Goal: Task Accomplishment & Management: Complete application form

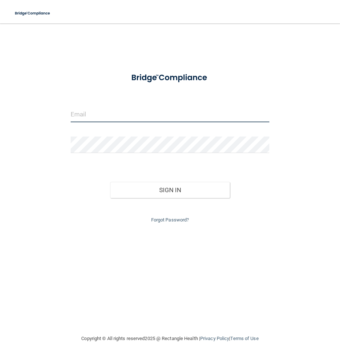
click at [134, 114] on input "email" at bounding box center [170, 114] width 199 height 16
type input "[EMAIL_ADDRESS][DOMAIN_NAME]"
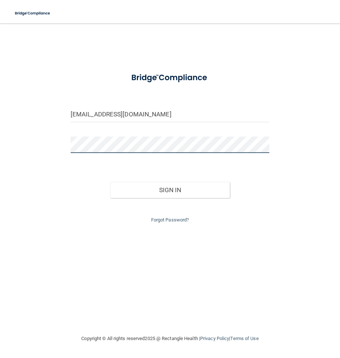
click at [110, 182] on button "Sign In" at bounding box center [169, 190] width 119 height 16
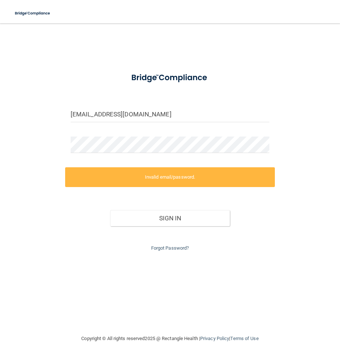
click at [98, 153] on div at bounding box center [170, 147] width 210 height 22
click at [44, 154] on div "bcadmorganr@gmail.com Invalid email/password. You don't have permission to acce…" at bounding box center [170, 179] width 311 height 296
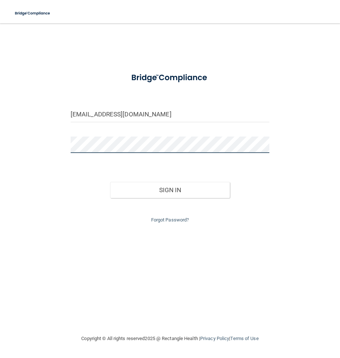
click at [110, 182] on button "Sign In" at bounding box center [169, 190] width 119 height 16
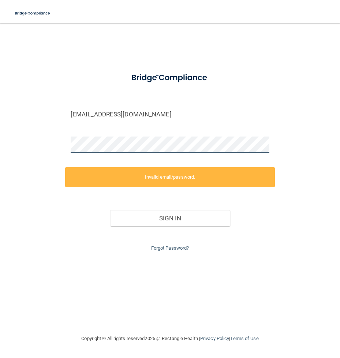
click at [0, 147] on html "Toggle navigation Manage My Enterprise Manage My Location bcadmorganr@gmail.com…" at bounding box center [170, 179] width 340 height 358
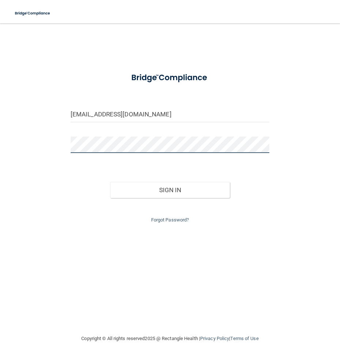
click at [110, 182] on button "Sign In" at bounding box center [169, 190] width 119 height 16
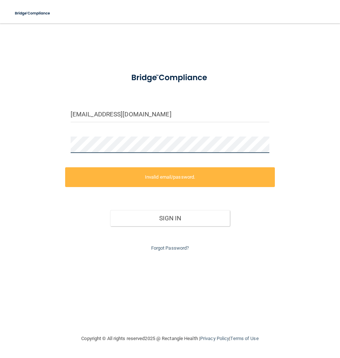
click at [21, 148] on div "bcadmorganr@gmail.com Invalid email/password. You don't have permission to acce…" at bounding box center [170, 179] width 311 height 296
click at [166, 245] on link "Forgot Password?" at bounding box center [170, 247] width 38 height 5
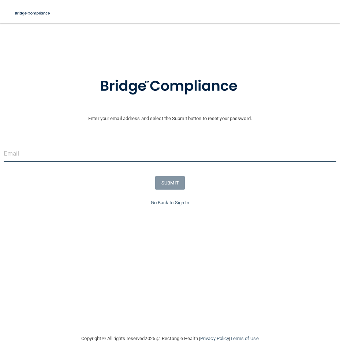
click at [127, 149] on input "email" at bounding box center [170, 153] width 333 height 16
type input "[EMAIL_ADDRESS][DOMAIN_NAME]"
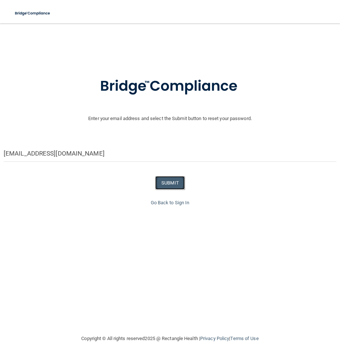
click at [172, 186] on button "SUBMIT" at bounding box center [170, 183] width 30 height 14
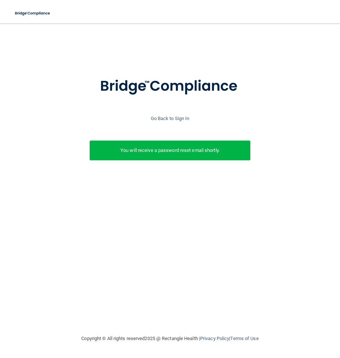
click at [191, 153] on p "You will receive a password reset email shortly." at bounding box center [170, 150] width 150 height 9
drag, startPoint x: 272, startPoint y: 267, endPoint x: 289, endPoint y: 261, distance: 18.6
click at [275, 264] on div "Enter your email address and select the Submit button to reset your password. b…" at bounding box center [170, 179] width 311 height 296
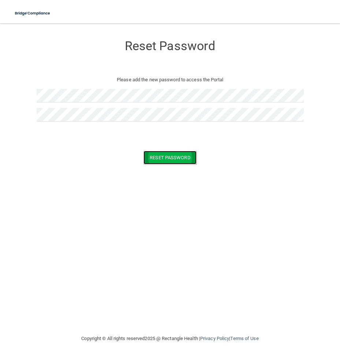
click at [181, 161] on button "Reset Password" at bounding box center [169, 158] width 53 height 14
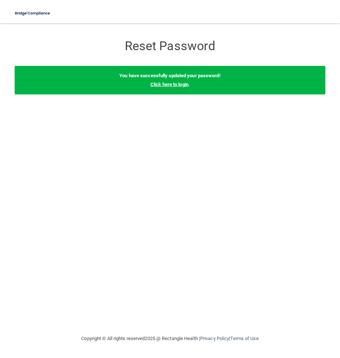
click at [177, 83] on link "Click here to login" at bounding box center [169, 84] width 38 height 5
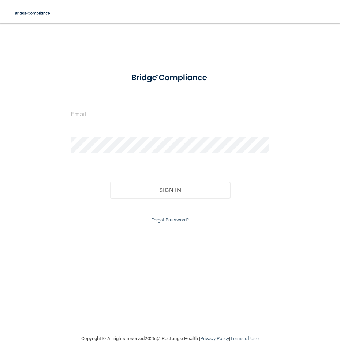
click at [97, 119] on input "email" at bounding box center [170, 114] width 199 height 16
type input "[EMAIL_ADDRESS][DOMAIN_NAME]"
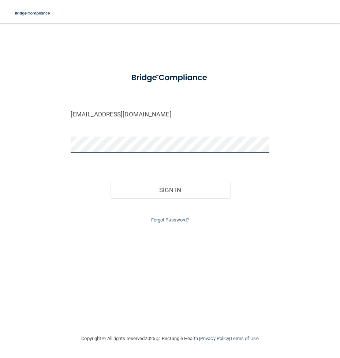
click at [110, 182] on button "Sign In" at bounding box center [169, 190] width 119 height 16
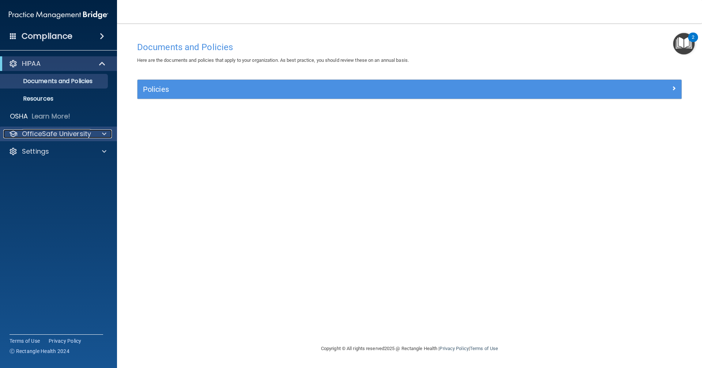
click at [98, 136] on div at bounding box center [103, 134] width 18 height 9
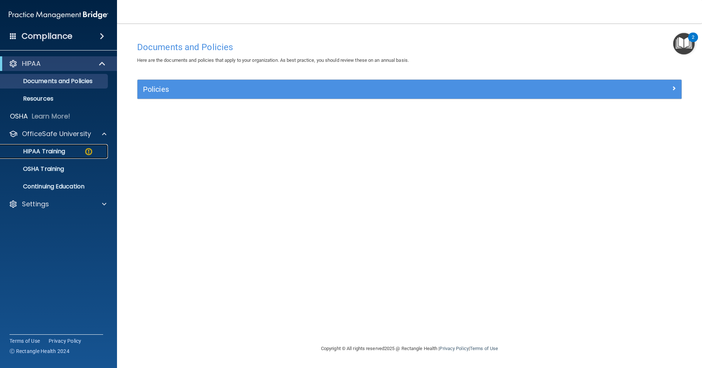
click at [63, 150] on p "HIPAA Training" at bounding box center [35, 151] width 60 height 7
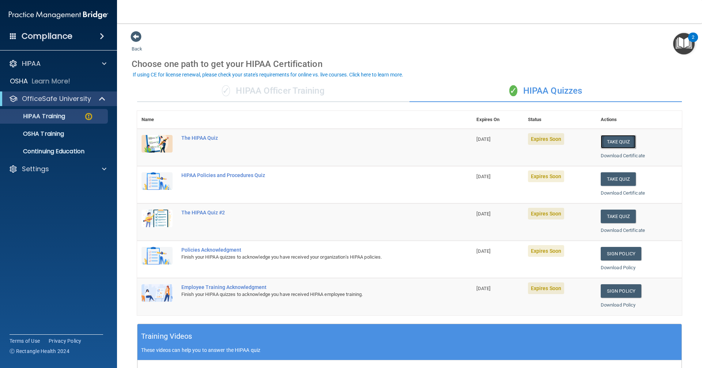
click at [340, 141] on button "Take Quiz" at bounding box center [618, 142] width 35 height 14
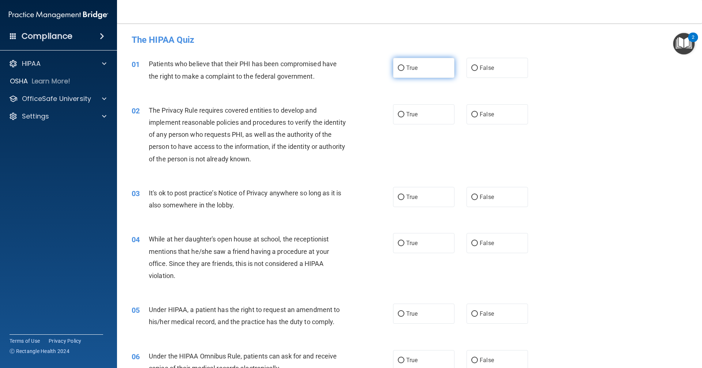
click at [340, 76] on label "True" at bounding box center [423, 68] width 61 height 20
click at [340, 71] on input "True" at bounding box center [401, 67] width 7 height 5
radio input "true"
click at [340, 108] on label "True" at bounding box center [423, 114] width 61 height 20
click at [340, 112] on input "True" at bounding box center [401, 114] width 7 height 5
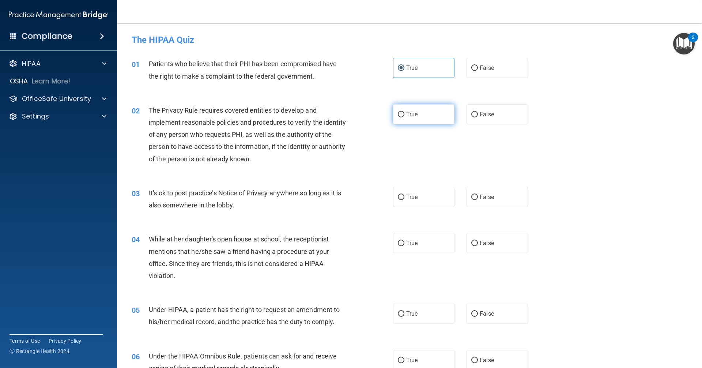
radio input "true"
click at [340, 202] on label "False" at bounding box center [497, 197] width 61 height 20
click at [340, 200] on input "False" at bounding box center [475, 197] width 7 height 5
radio input "true"
click at [340, 243] on label "False" at bounding box center [497, 243] width 61 height 20
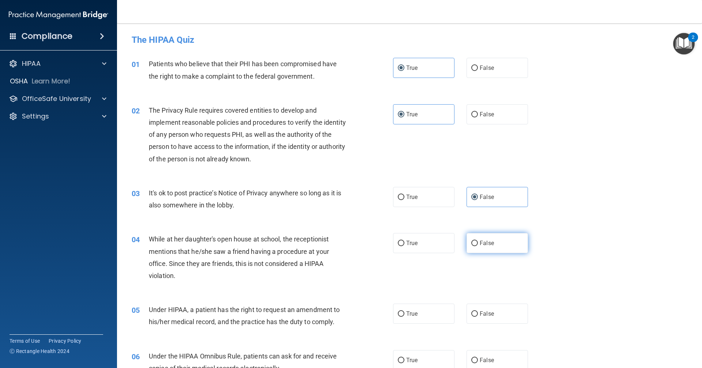
click at [340, 243] on input "False" at bounding box center [475, 243] width 7 height 5
radio input "true"
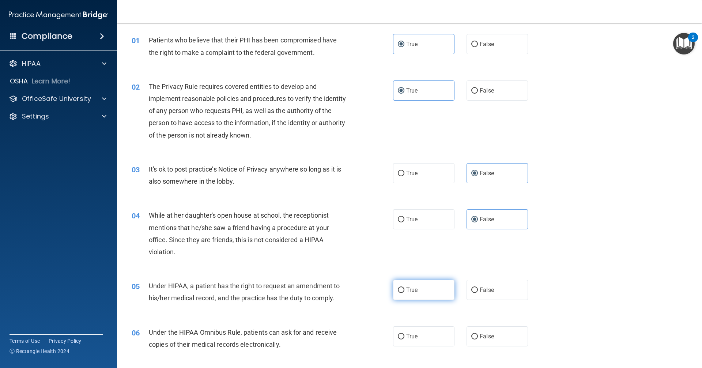
scroll to position [37, 0]
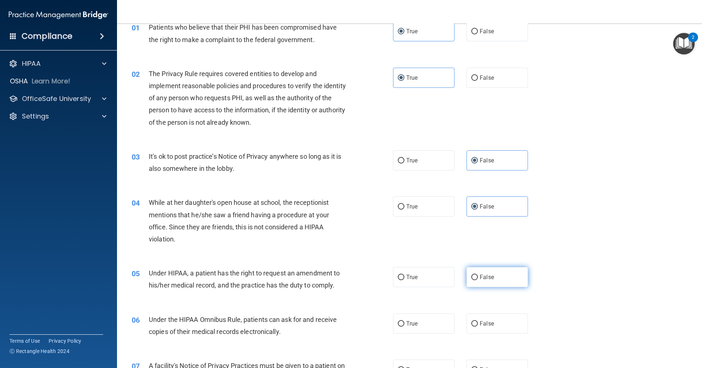
click at [340, 280] on label "False" at bounding box center [497, 277] width 61 height 20
click at [340, 280] on input "False" at bounding box center [475, 277] width 7 height 5
radio input "true"
click at [340, 324] on label "True" at bounding box center [423, 324] width 61 height 20
click at [340, 324] on input "True" at bounding box center [401, 323] width 7 height 5
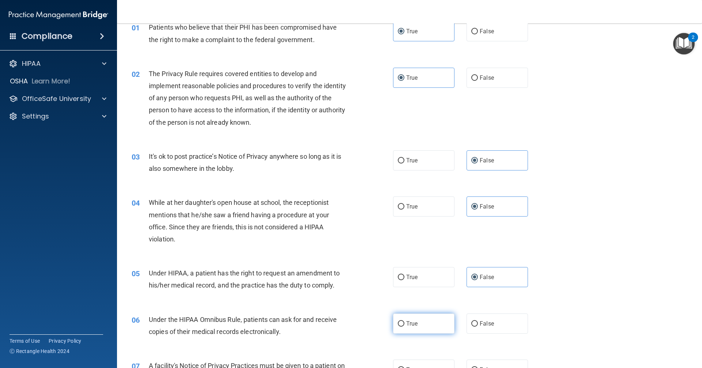
radio input "true"
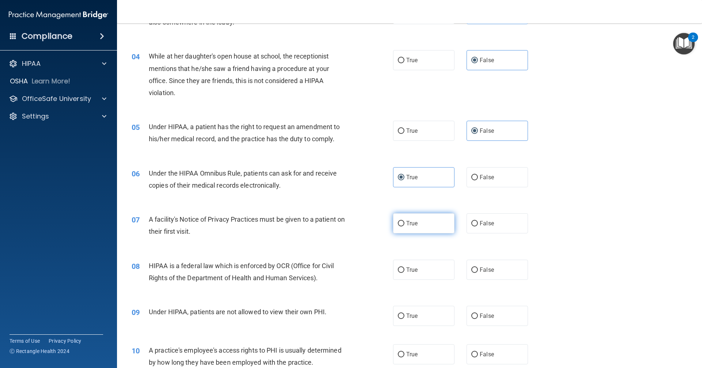
click at [340, 225] on label "True" at bounding box center [423, 223] width 61 height 20
click at [340, 225] on input "True" at bounding box center [401, 223] width 7 height 5
radio input "true"
click at [340, 271] on label "True" at bounding box center [423, 270] width 61 height 20
click at [340, 271] on input "True" at bounding box center [401, 269] width 7 height 5
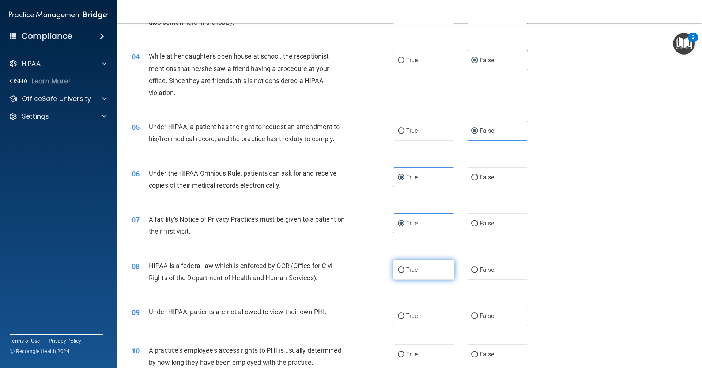
radio input "true"
drag, startPoint x: 426, startPoint y: 271, endPoint x: 473, endPoint y: 268, distance: 46.5
click at [340, 270] on label "True" at bounding box center [423, 270] width 61 height 20
click at [340, 270] on input "True" at bounding box center [401, 269] width 7 height 5
click at [340, 268] on input "False" at bounding box center [475, 269] width 7 height 5
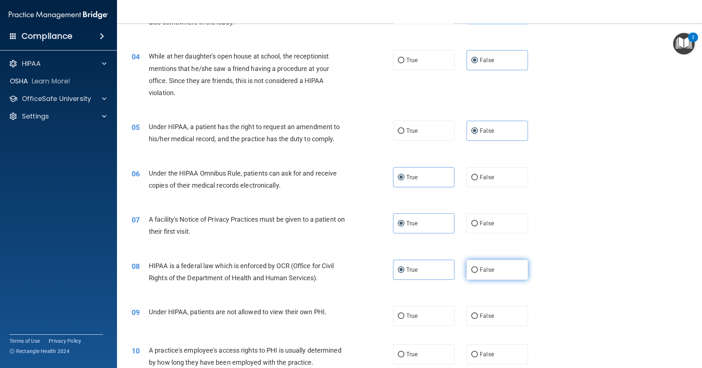
radio input "true"
radio input "false"
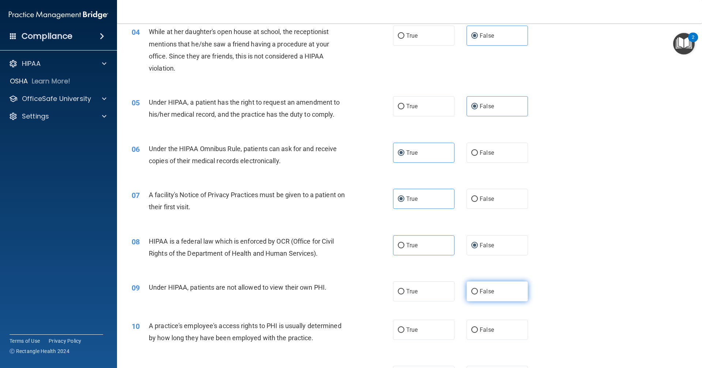
scroll to position [220, 0]
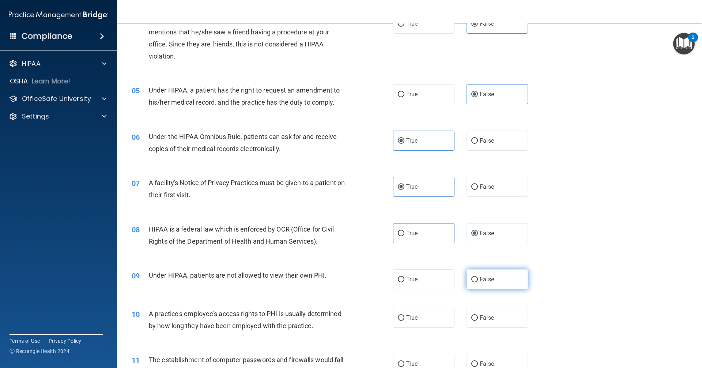
click at [340, 286] on label "False" at bounding box center [497, 279] width 61 height 20
click at [340, 282] on input "False" at bounding box center [475, 279] width 7 height 5
radio input "true"
click at [340, 314] on label "False" at bounding box center [497, 318] width 61 height 20
click at [340, 315] on input "False" at bounding box center [475, 317] width 7 height 5
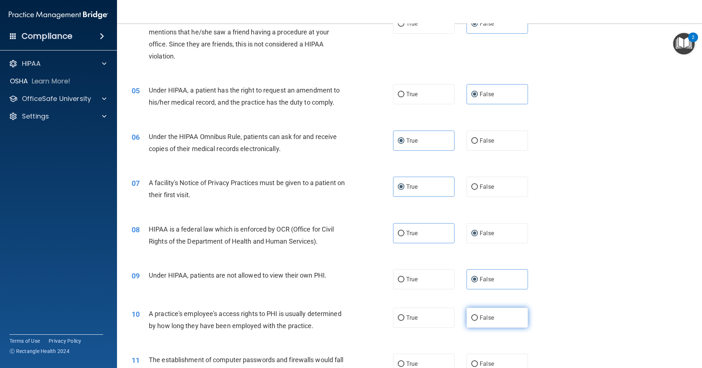
radio input "true"
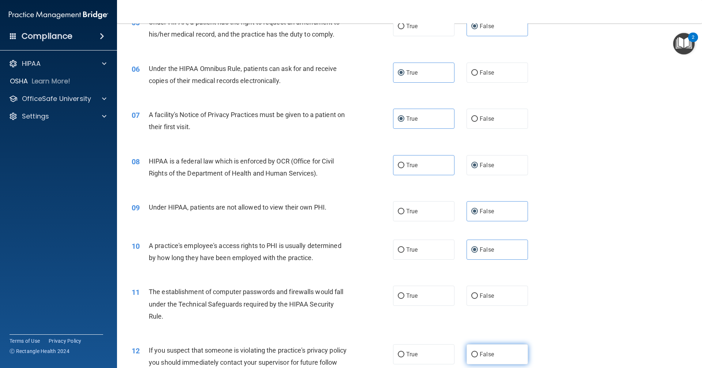
scroll to position [366, 0]
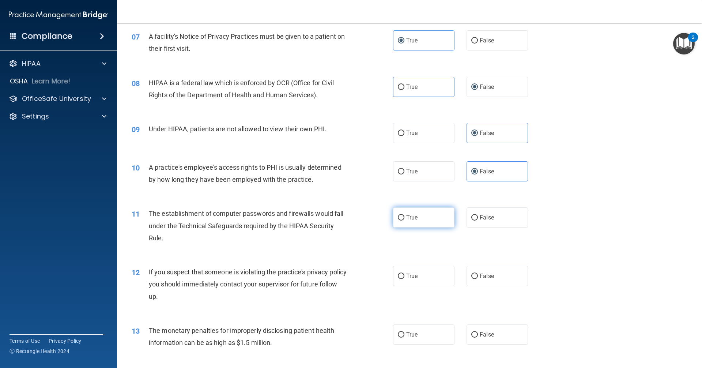
click at [340, 221] on span "True" at bounding box center [411, 217] width 11 height 7
click at [340, 221] on input "True" at bounding box center [401, 217] width 7 height 5
radio input "true"
click at [340, 272] on label "True" at bounding box center [423, 276] width 61 height 20
click at [340, 274] on input "True" at bounding box center [401, 276] width 7 height 5
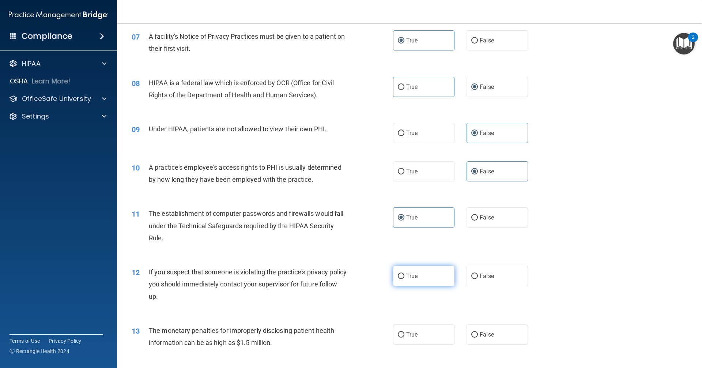
radio input "true"
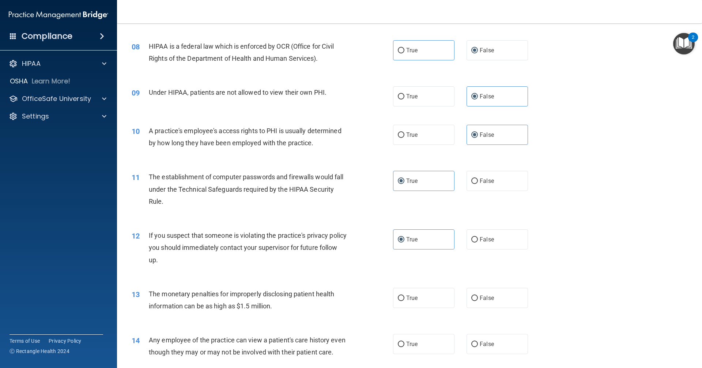
scroll to position [439, 0]
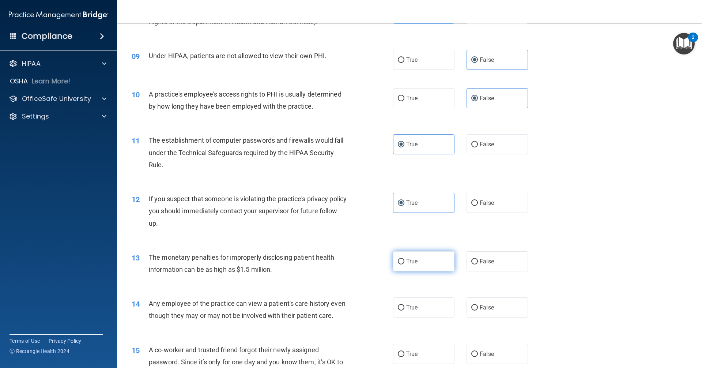
click at [340, 266] on label "True" at bounding box center [423, 261] width 61 height 20
click at [340, 265] on input "True" at bounding box center [401, 261] width 7 height 5
radio input "true"
click at [340, 302] on label "False" at bounding box center [497, 307] width 61 height 20
click at [340, 305] on input "False" at bounding box center [475, 307] width 7 height 5
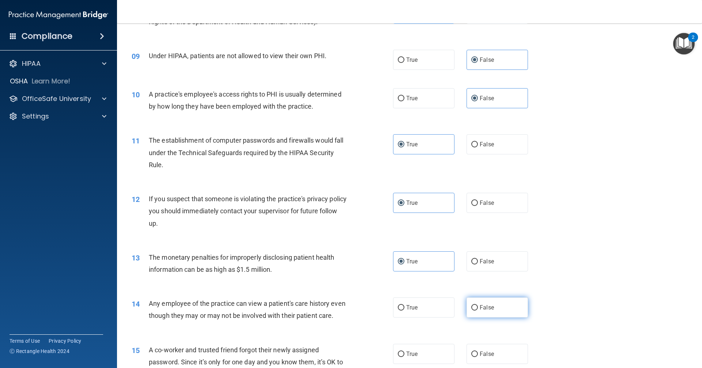
radio input "true"
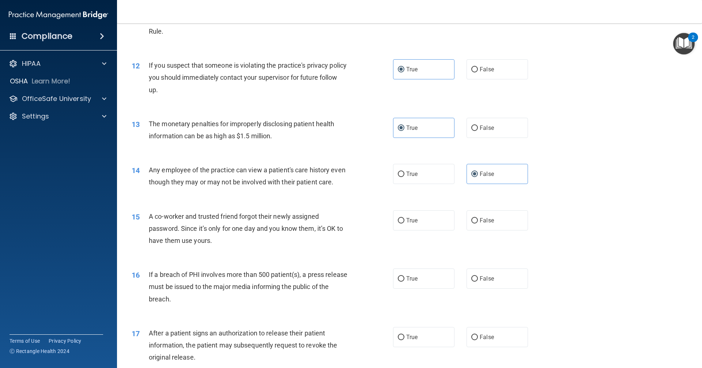
scroll to position [585, 0]
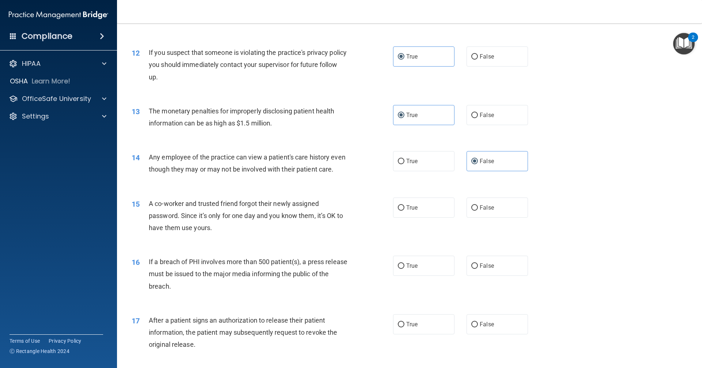
drag, startPoint x: 473, startPoint y: 225, endPoint x: 472, endPoint y: 258, distance: 33.3
click at [340, 218] on label "False" at bounding box center [497, 208] width 61 height 20
click at [340, 211] on input "False" at bounding box center [475, 207] width 7 height 5
radio input "true"
click at [340, 276] on label "True" at bounding box center [423, 266] width 61 height 20
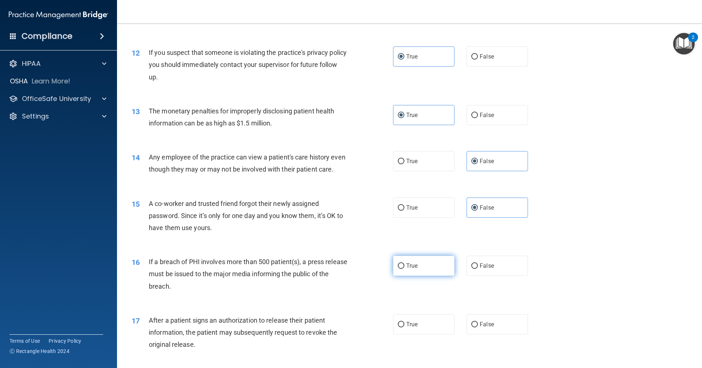
click at [340, 269] on input "True" at bounding box center [401, 265] width 7 height 5
radio input "true"
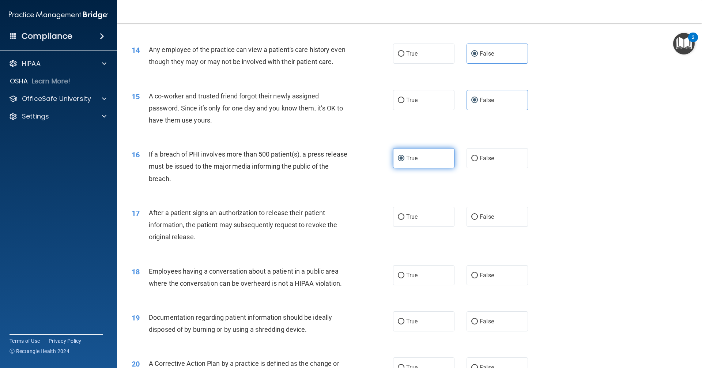
scroll to position [695, 0]
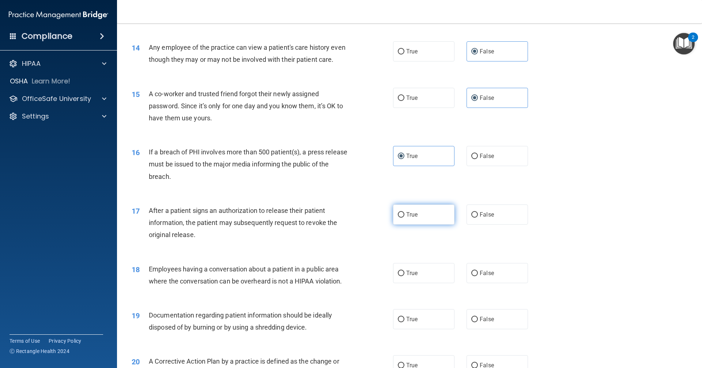
click at [340, 225] on label "True" at bounding box center [423, 215] width 61 height 20
click at [340, 218] on input "True" at bounding box center [401, 214] width 7 height 5
radio input "true"
click at [340, 277] on span "False" at bounding box center [487, 273] width 14 height 7
click at [340, 276] on input "False" at bounding box center [475, 273] width 7 height 5
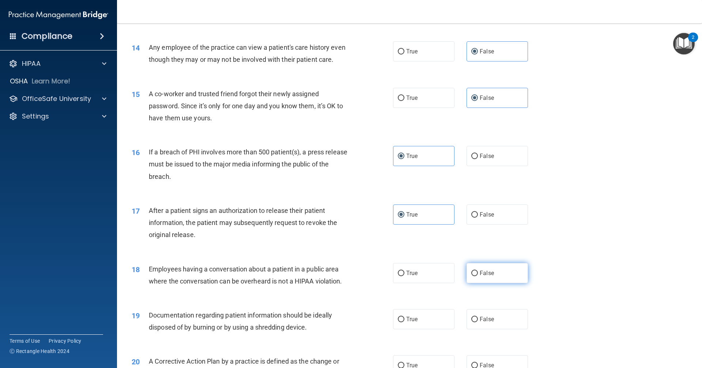
radio input "true"
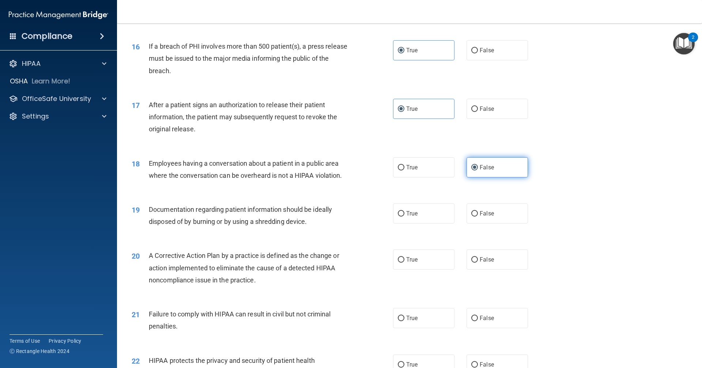
scroll to position [805, 0]
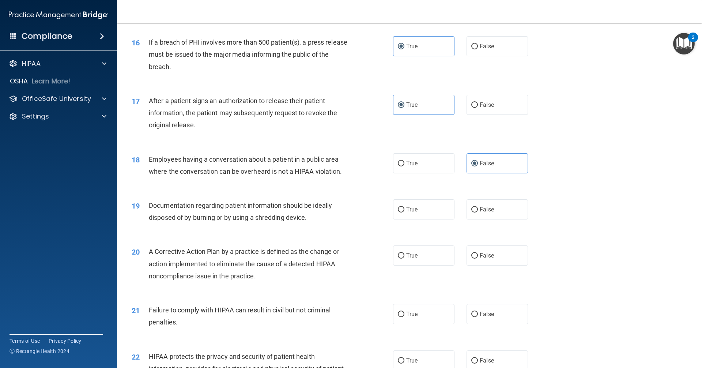
drag, startPoint x: 426, startPoint y: 220, endPoint x: 424, endPoint y: 243, distance: 22.7
click at [340, 220] on label "True" at bounding box center [423, 209] width 61 height 20
click at [340, 213] on input "True" at bounding box center [401, 209] width 7 height 5
radio input "true"
click at [340, 260] on label "True" at bounding box center [423, 255] width 61 height 20
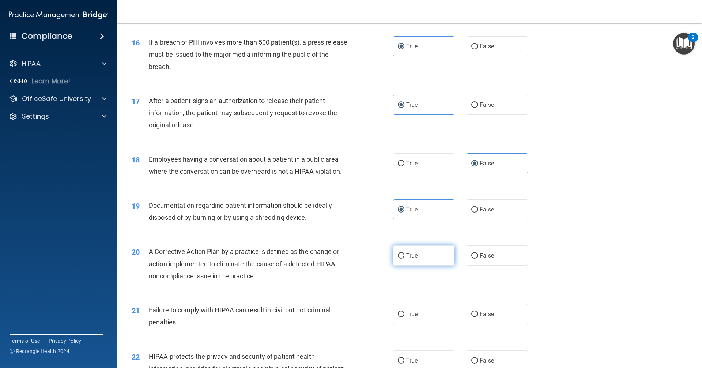
click at [340, 259] on input "True" at bounding box center [401, 255] width 7 height 5
radio input "true"
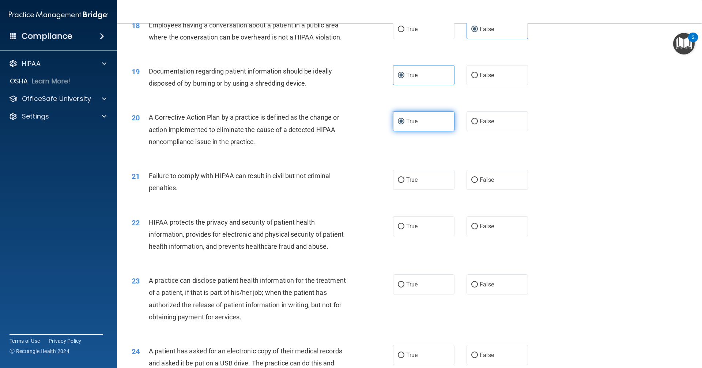
scroll to position [951, 0]
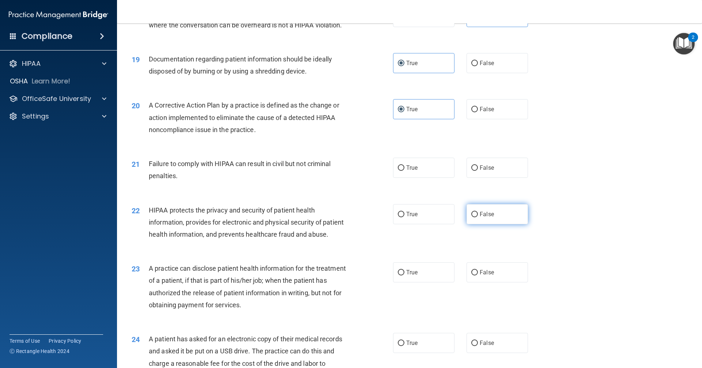
drag, startPoint x: 493, startPoint y: 176, endPoint x: 483, endPoint y: 218, distance: 42.9
click at [340, 178] on label "False" at bounding box center [497, 168] width 61 height 20
click at [340, 171] on input "False" at bounding box center [475, 167] width 7 height 5
radio input "true"
click at [340, 224] on label "True" at bounding box center [423, 214] width 61 height 20
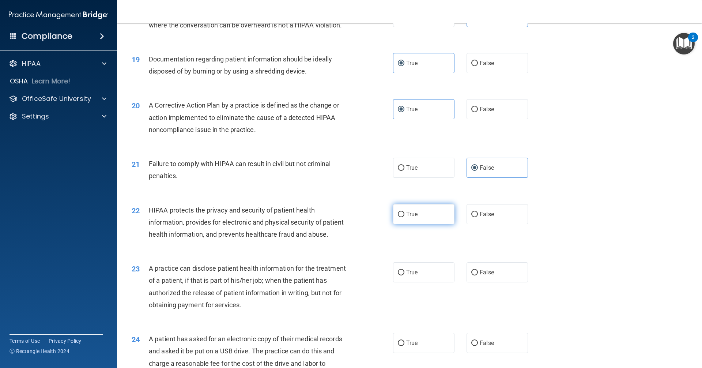
click at [340, 217] on input "True" at bounding box center [401, 214] width 7 height 5
radio input "true"
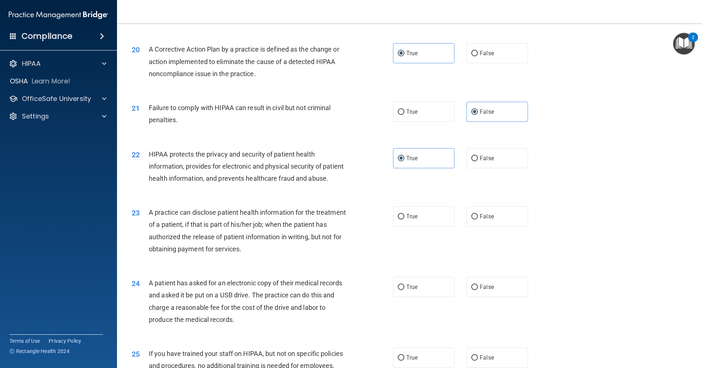
scroll to position [1061, 0]
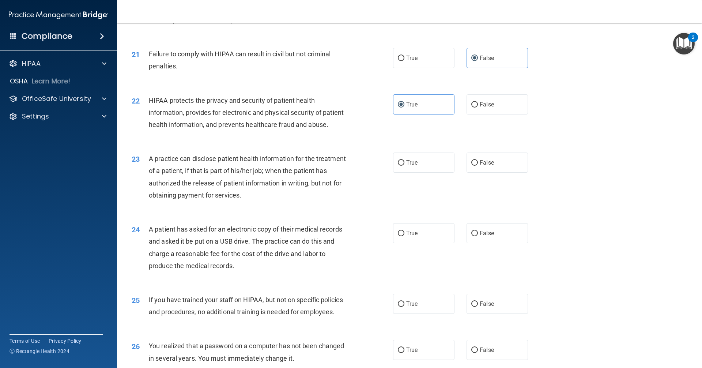
drag, startPoint x: 480, startPoint y: 188, endPoint x: 435, endPoint y: 221, distance: 56.0
click at [340, 166] on span "False" at bounding box center [487, 162] width 14 height 7
click at [340, 166] on input "False" at bounding box center [475, 162] width 7 height 5
radio input "true"
click at [340, 243] on label "True" at bounding box center [423, 233] width 61 height 20
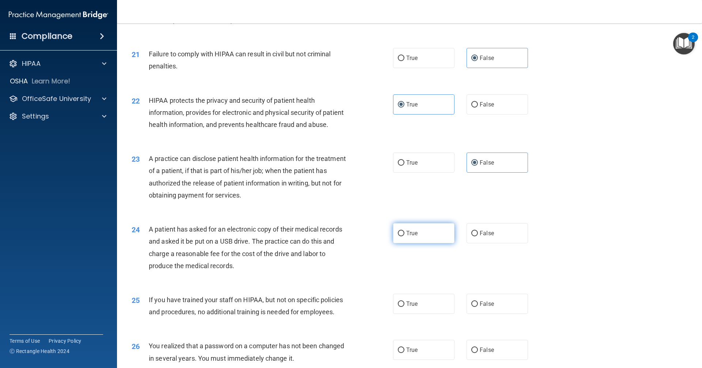
click at [340, 236] on input "True" at bounding box center [401, 233] width 7 height 5
radio input "true"
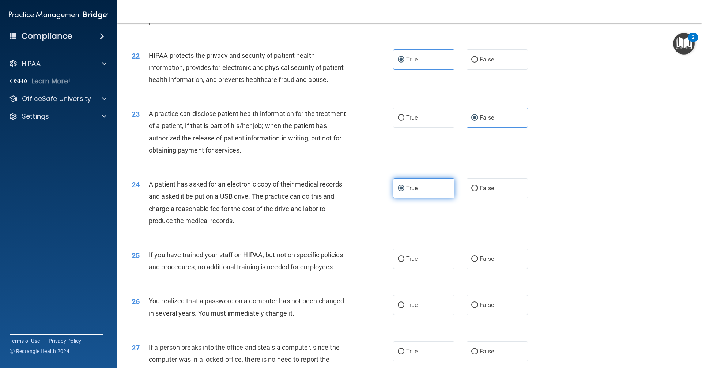
scroll to position [1171, 0]
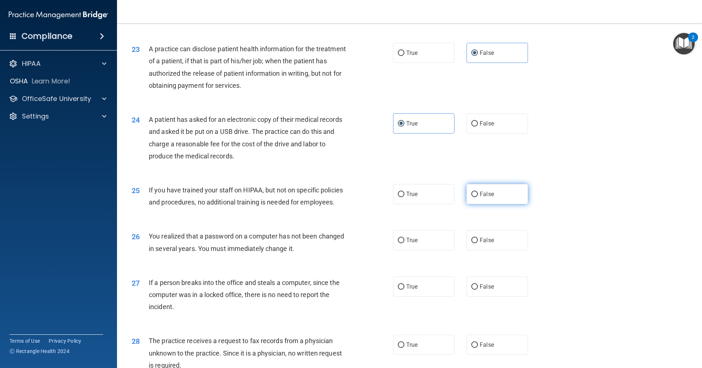
click at [340, 197] on input "False" at bounding box center [475, 194] width 7 height 5
radio input "true"
click at [340, 250] on label "True" at bounding box center [423, 240] width 61 height 20
click at [340, 243] on input "True" at bounding box center [401, 240] width 7 height 5
radio input "true"
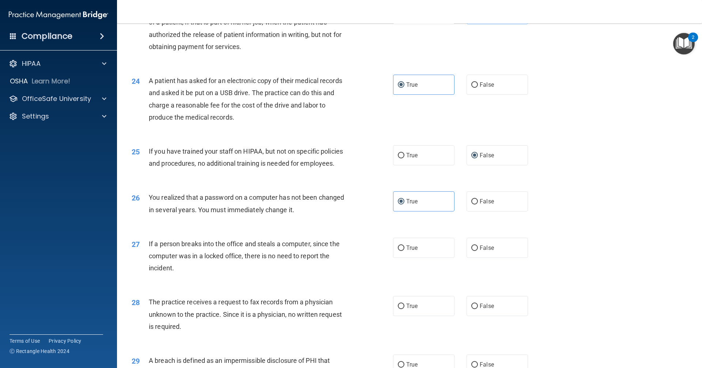
scroll to position [1244, 0]
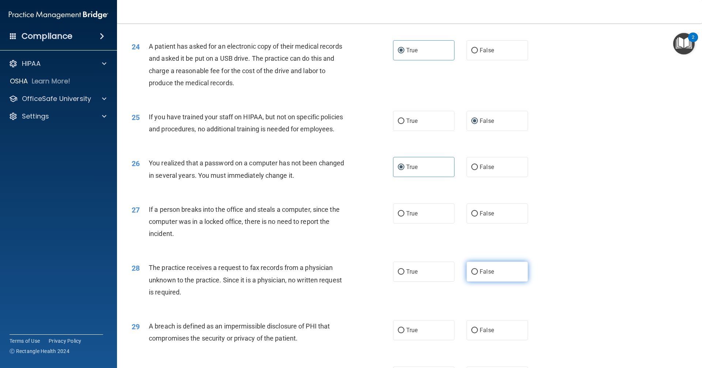
drag, startPoint x: 484, startPoint y: 239, endPoint x: 488, endPoint y: 288, distance: 49.2
click at [340, 217] on span "False" at bounding box center [487, 213] width 14 height 7
click at [340, 217] on input "False" at bounding box center [475, 213] width 7 height 5
radio input "true"
click at [340, 282] on label "False" at bounding box center [497, 272] width 61 height 20
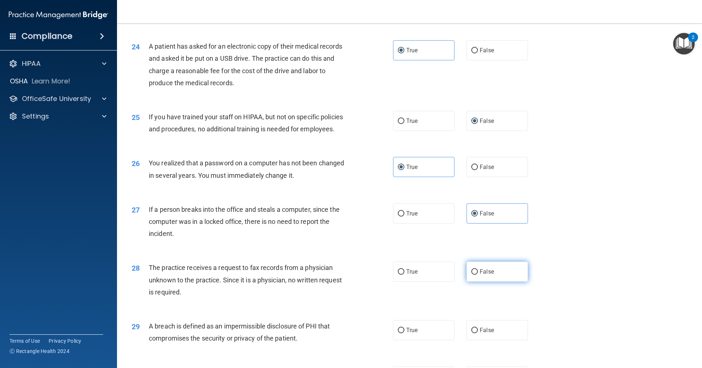
click at [340, 275] on input "False" at bounding box center [475, 271] width 7 height 5
radio input "true"
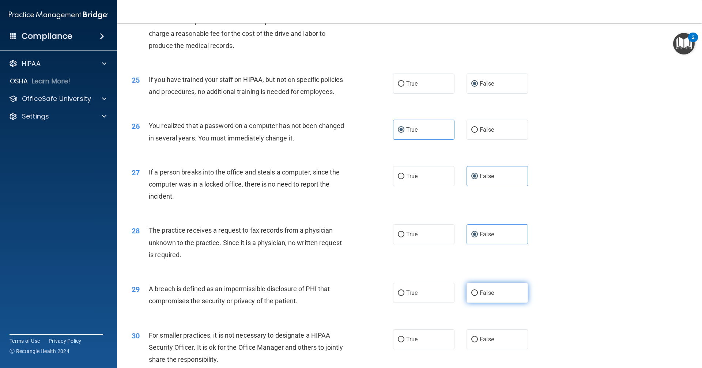
scroll to position [1317, 0]
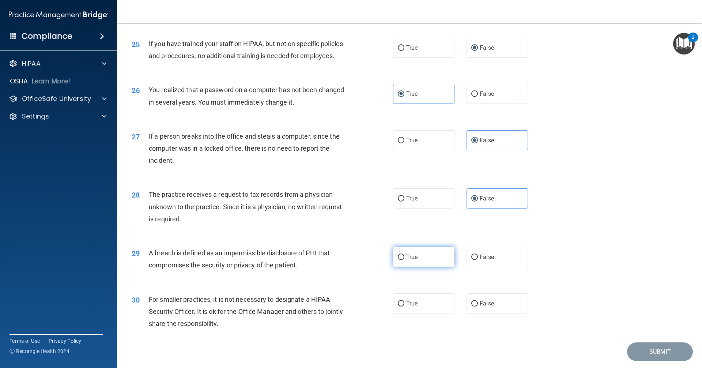
click at [340, 267] on label "True" at bounding box center [423, 257] width 61 height 20
click at [340, 260] on input "True" at bounding box center [401, 257] width 7 height 5
radio input "true"
click at [340, 314] on label "True" at bounding box center [423, 303] width 61 height 20
click at [340, 307] on input "True" at bounding box center [401, 303] width 7 height 5
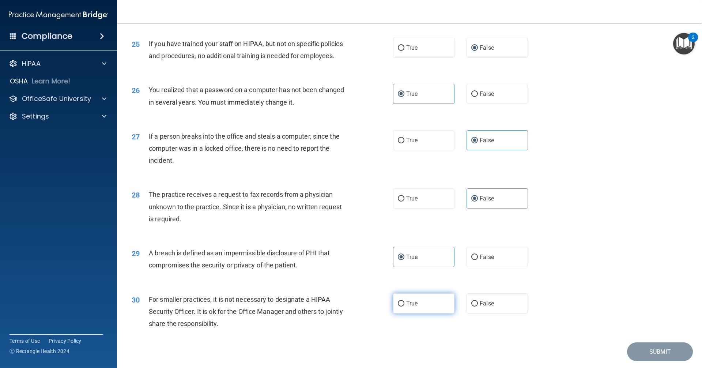
radio input "true"
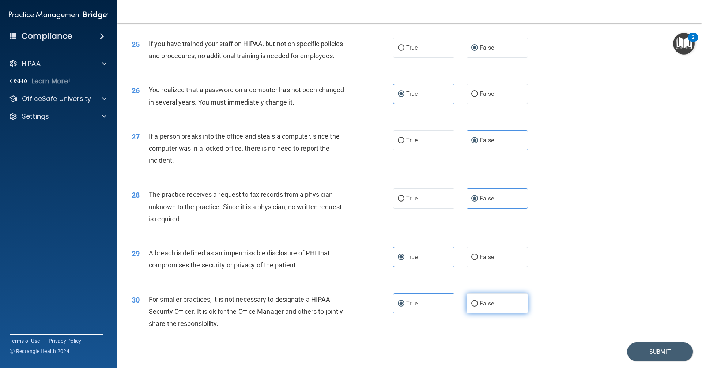
click at [340, 314] on label "False" at bounding box center [497, 303] width 61 height 20
click at [340, 307] on input "False" at bounding box center [475, 303] width 7 height 5
radio input "true"
radio input "false"
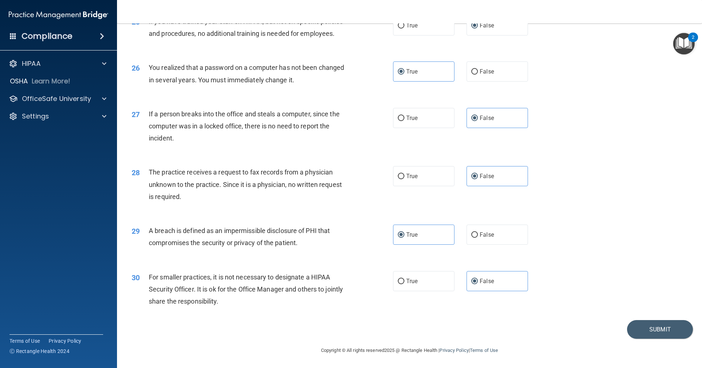
scroll to position [1364, 0]
click at [340, 277] on div "30 For smaller practices, it is not necessary to designate a HIPAA Security Off…" at bounding box center [409, 291] width 567 height 59
click at [340, 327] on button "Submit" at bounding box center [660, 329] width 66 height 19
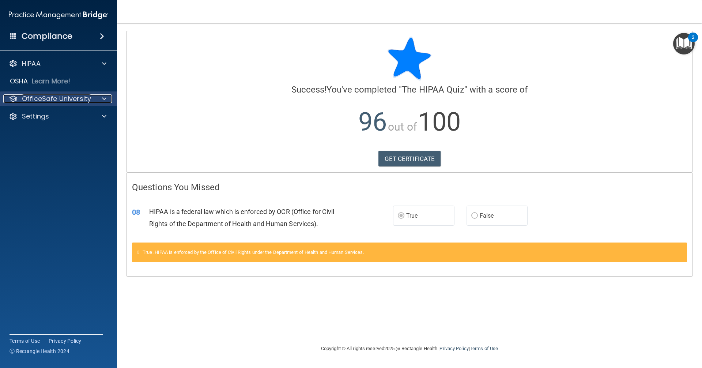
click at [102, 102] on span at bounding box center [104, 98] width 4 height 9
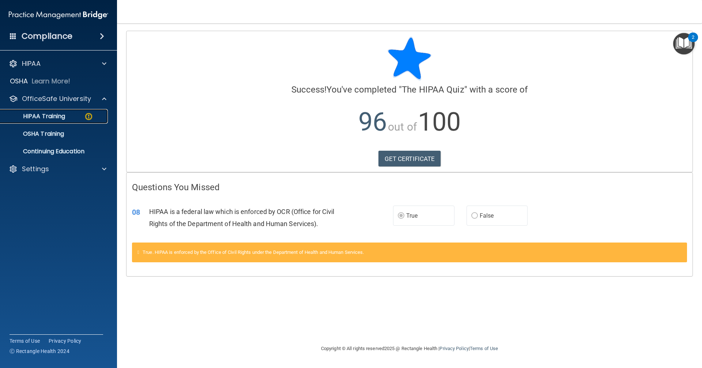
click at [90, 120] on img at bounding box center [88, 116] width 9 height 9
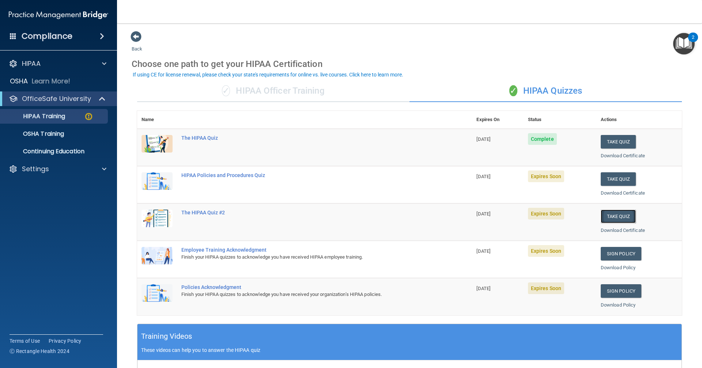
click at [340, 214] on button "Take Quiz" at bounding box center [618, 217] width 35 height 14
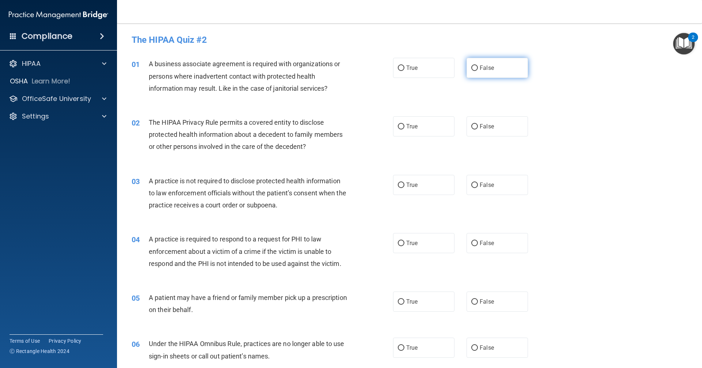
click at [340, 72] on label "False" at bounding box center [497, 68] width 61 height 20
click at [340, 71] on input "False" at bounding box center [475, 67] width 7 height 5
radio input "true"
click at [340, 132] on label "True" at bounding box center [423, 126] width 61 height 20
click at [340, 130] on input "True" at bounding box center [401, 126] width 7 height 5
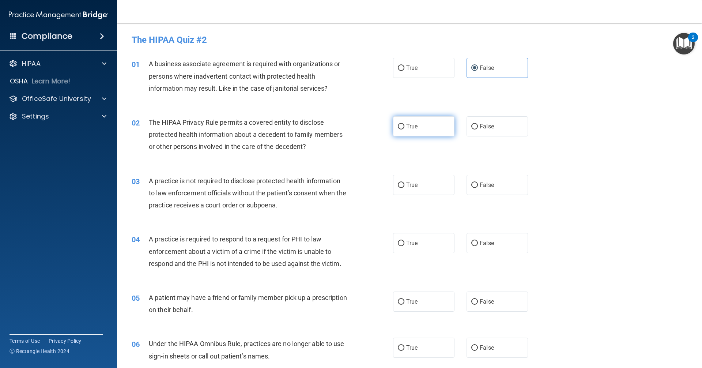
radio input "true"
drag, startPoint x: 488, startPoint y: 190, endPoint x: 479, endPoint y: 200, distance: 13.5
click at [340, 191] on label "False" at bounding box center [497, 185] width 61 height 20
click at [340, 188] on input "False" at bounding box center [475, 185] width 7 height 5
radio input "true"
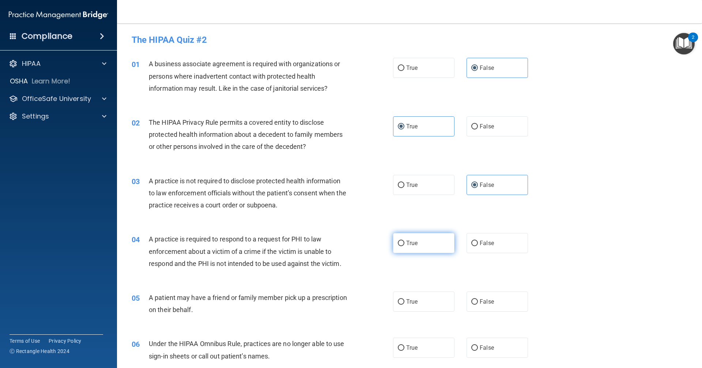
click at [340, 247] on label "True" at bounding box center [423, 243] width 61 height 20
click at [340, 246] on input "True" at bounding box center [401, 243] width 7 height 5
radio input "true"
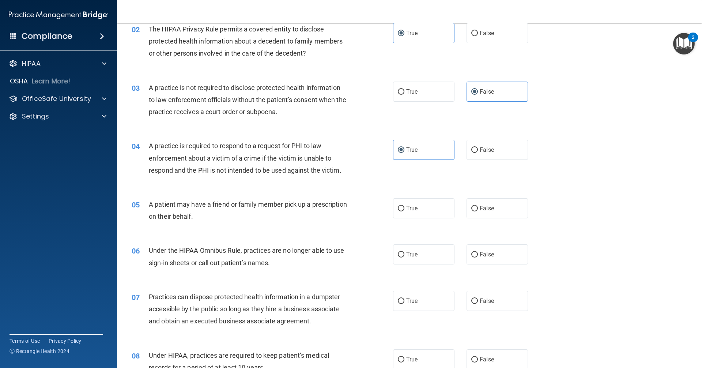
scroll to position [110, 0]
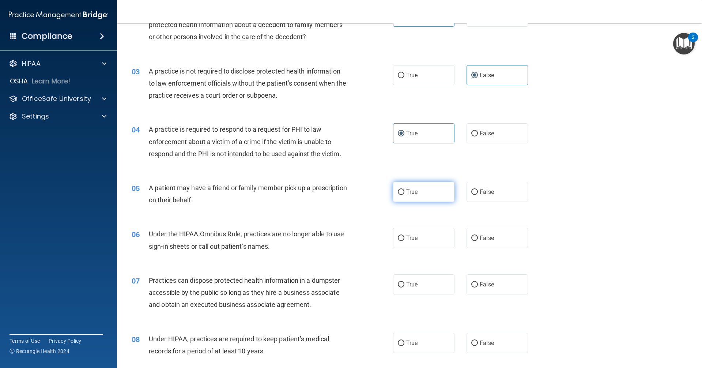
click at [340, 196] on label "True" at bounding box center [423, 192] width 61 height 20
click at [340, 195] on input "True" at bounding box center [401, 192] width 7 height 5
radio input "true"
click at [340, 232] on label "False" at bounding box center [497, 238] width 61 height 20
click at [340, 236] on input "False" at bounding box center [475, 238] width 7 height 5
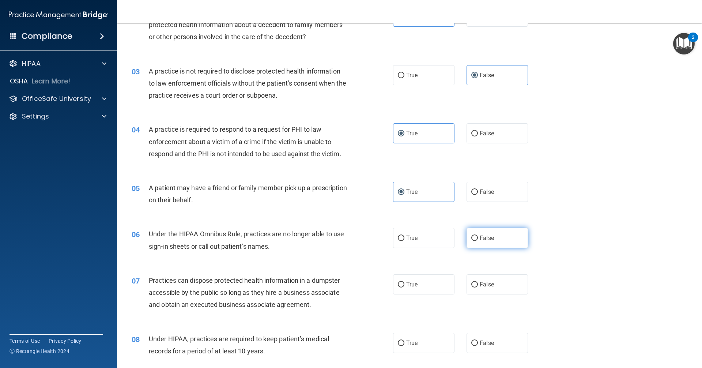
radio input "true"
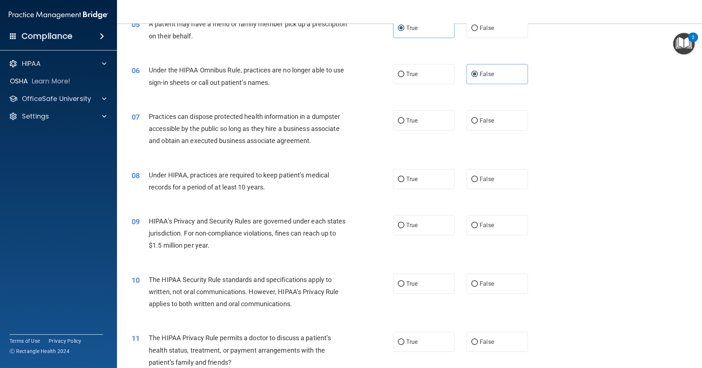
scroll to position [293, 0]
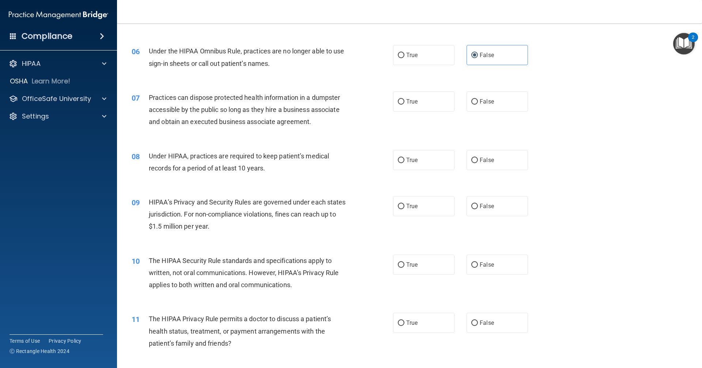
drag, startPoint x: 486, startPoint y: 102, endPoint x: 482, endPoint y: 138, distance: 36.0
click at [340, 104] on span "False" at bounding box center [487, 101] width 14 height 7
click at [340, 104] on input "False" at bounding box center [475, 101] width 7 height 5
radio input "true"
click at [340, 162] on label "False" at bounding box center [497, 160] width 61 height 20
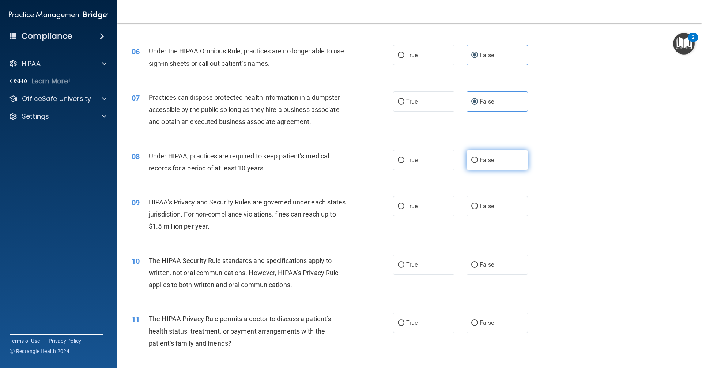
click at [340, 162] on input "False" at bounding box center [475, 160] width 7 height 5
radio input "true"
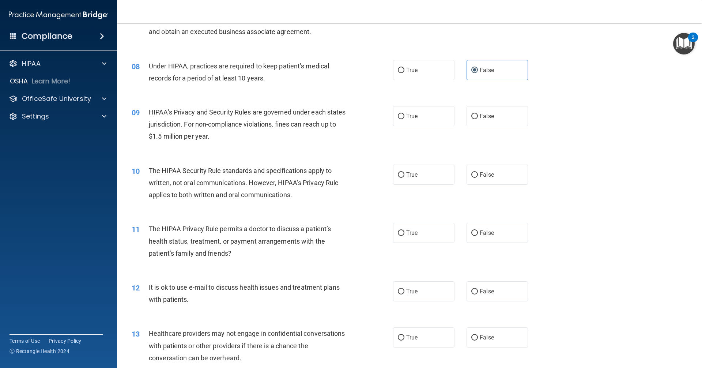
scroll to position [402, 0]
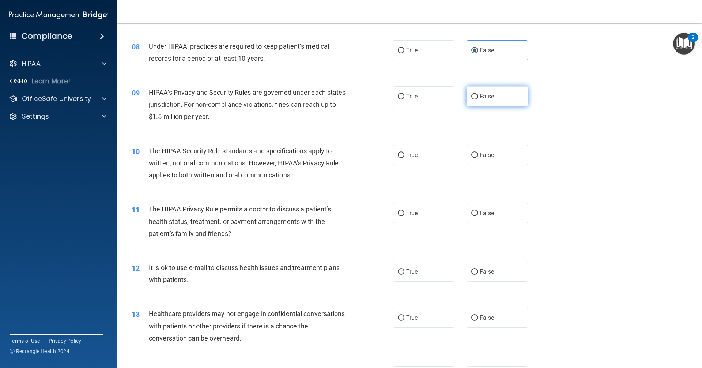
drag, startPoint x: 480, startPoint y: 87, endPoint x: 480, endPoint y: 92, distance: 4.8
click at [340, 88] on label "False" at bounding box center [497, 96] width 61 height 20
click at [340, 94] on input "False" at bounding box center [475, 96] width 7 height 5
radio input "true"
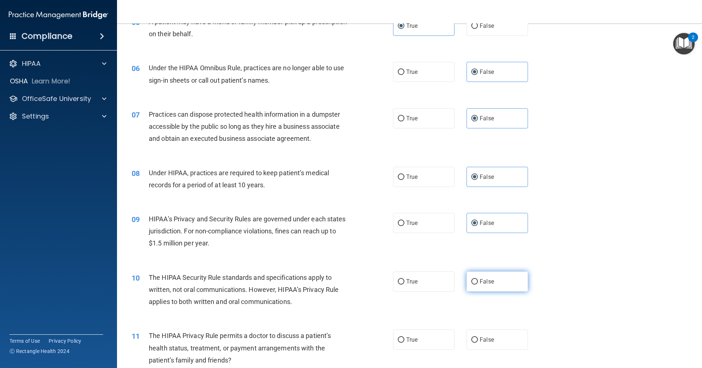
scroll to position [293, 0]
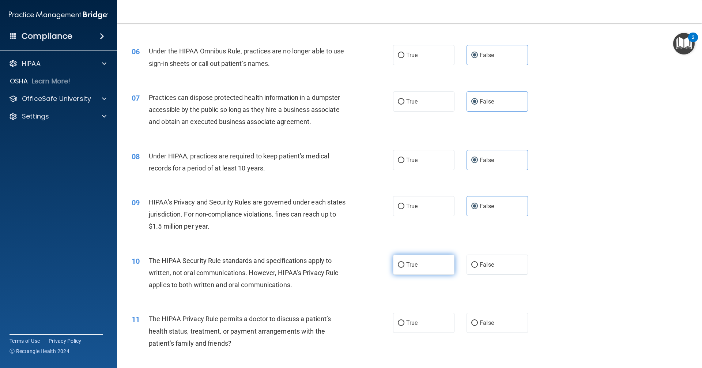
click at [340, 264] on label "True" at bounding box center [423, 265] width 61 height 20
click at [340, 264] on input "True" at bounding box center [401, 264] width 7 height 5
radio input "true"
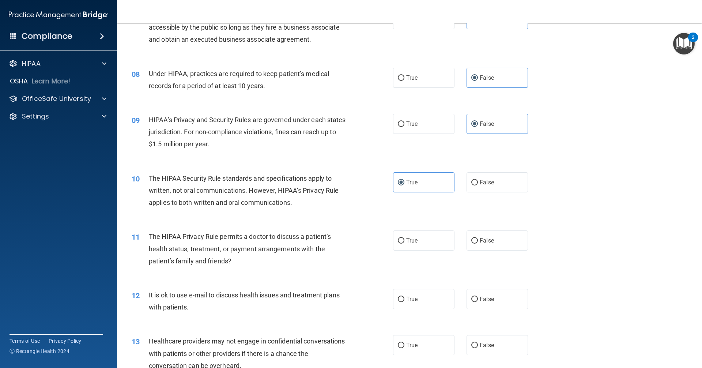
scroll to position [402, 0]
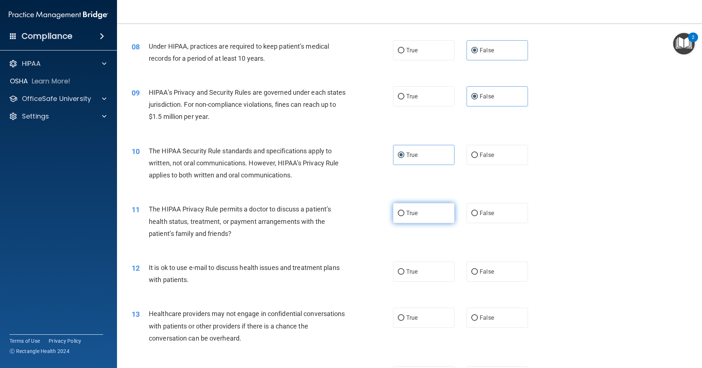
click at [340, 220] on label "True" at bounding box center [423, 213] width 61 height 20
click at [340, 216] on input "True" at bounding box center [401, 213] width 7 height 5
radio input "true"
click at [340, 265] on label "True" at bounding box center [423, 272] width 61 height 20
click at [340, 269] on input "True" at bounding box center [401, 271] width 7 height 5
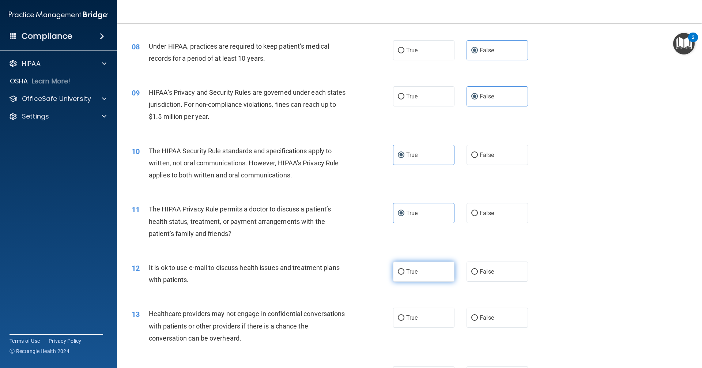
radio input "true"
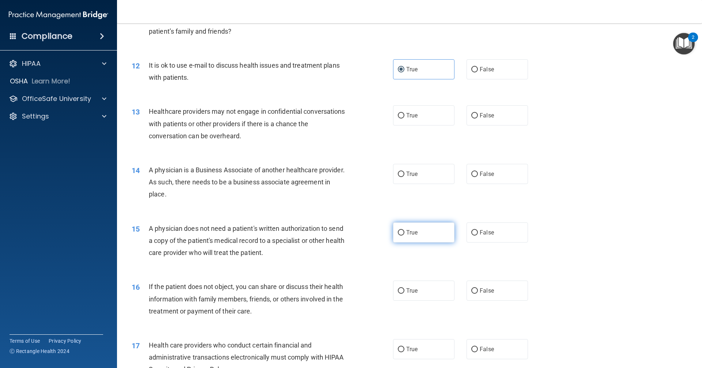
scroll to position [622, 0]
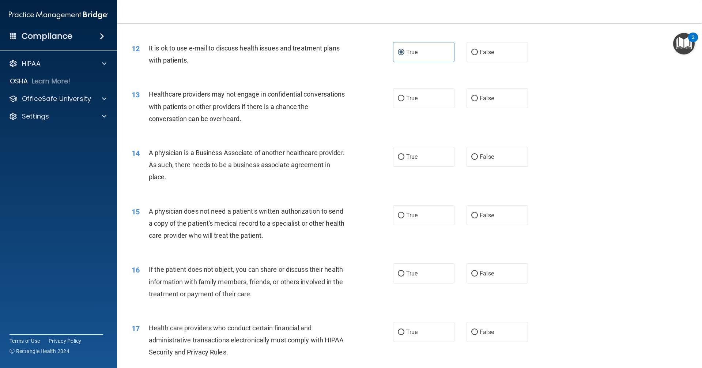
drag, startPoint x: 481, startPoint y: 93, endPoint x: 476, endPoint y: 109, distance: 16.7
click at [340, 95] on label "False" at bounding box center [497, 98] width 61 height 20
click at [340, 96] on input "False" at bounding box center [475, 98] width 7 height 5
radio input "true"
click at [340, 161] on label "False" at bounding box center [497, 157] width 61 height 20
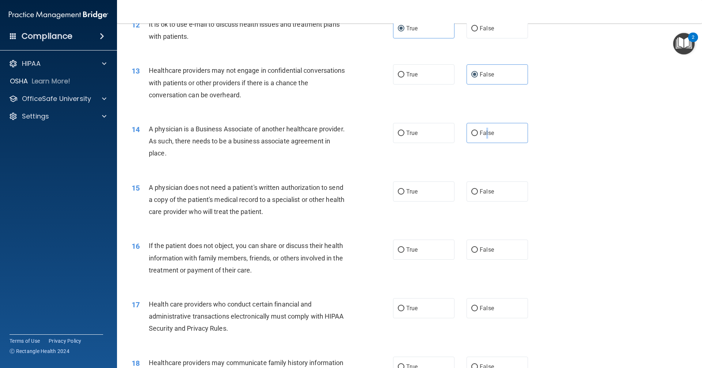
scroll to position [695, 0]
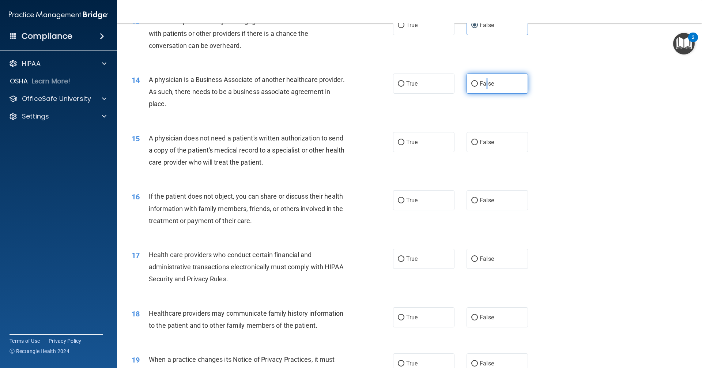
click at [340, 85] on span "False" at bounding box center [487, 83] width 14 height 7
click at [340, 85] on input "False" at bounding box center [475, 83] width 7 height 5
radio input "true"
click at [340, 145] on label "True" at bounding box center [423, 142] width 61 height 20
click at [340, 145] on input "True" at bounding box center [401, 142] width 7 height 5
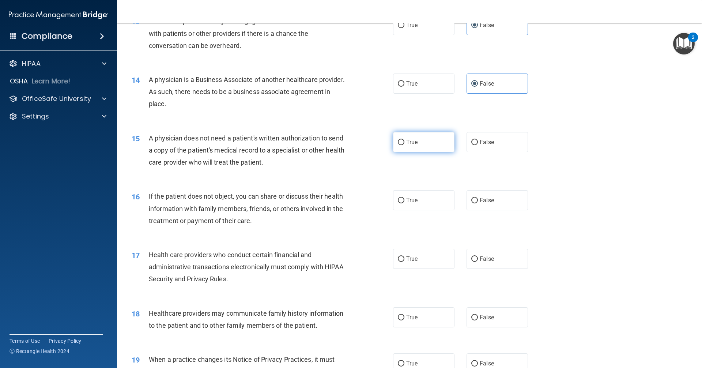
radio input "true"
drag, startPoint x: 423, startPoint y: 198, endPoint x: 416, endPoint y: 237, distance: 39.6
click at [340, 200] on label "True" at bounding box center [423, 200] width 61 height 20
click at [340, 200] on input "True" at bounding box center [401, 200] width 7 height 5
radio input "true"
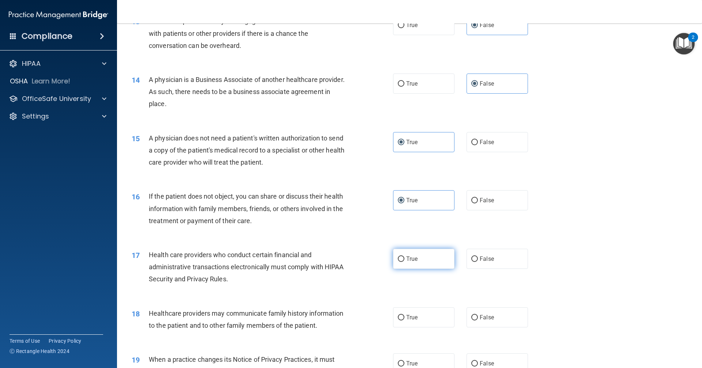
drag, startPoint x: 418, startPoint y: 257, endPoint x: 420, endPoint y: 261, distance: 4.6
click at [340, 261] on label "True" at bounding box center [423, 259] width 61 height 20
click at [340, 261] on input "True" at bounding box center [401, 258] width 7 height 5
radio input "true"
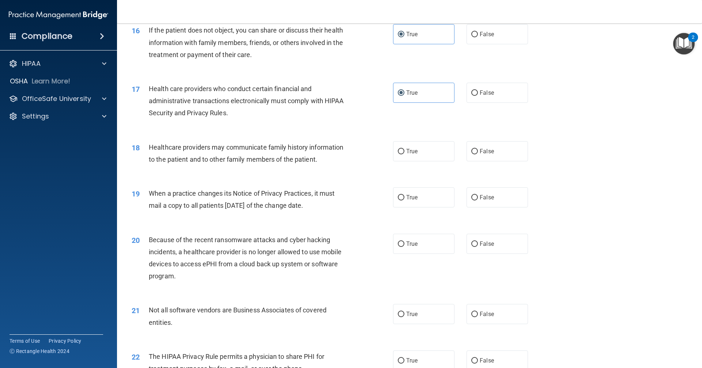
scroll to position [878, 0]
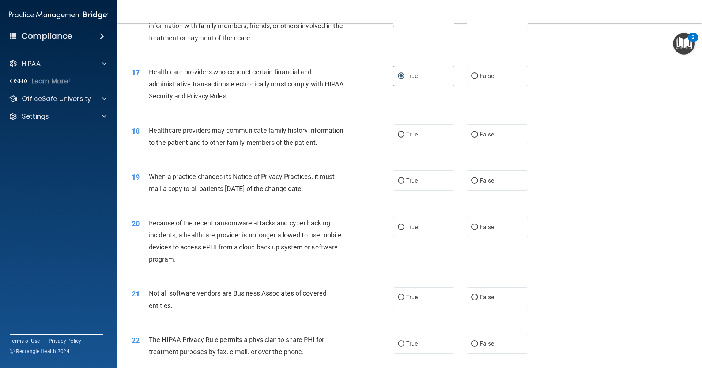
drag, startPoint x: 475, startPoint y: 135, endPoint x: 476, endPoint y: 163, distance: 27.9
click at [340, 136] on input "False" at bounding box center [475, 134] width 7 height 5
radio input "true"
click at [340, 175] on label "False" at bounding box center [497, 180] width 61 height 20
click at [340, 178] on input "False" at bounding box center [475, 180] width 7 height 5
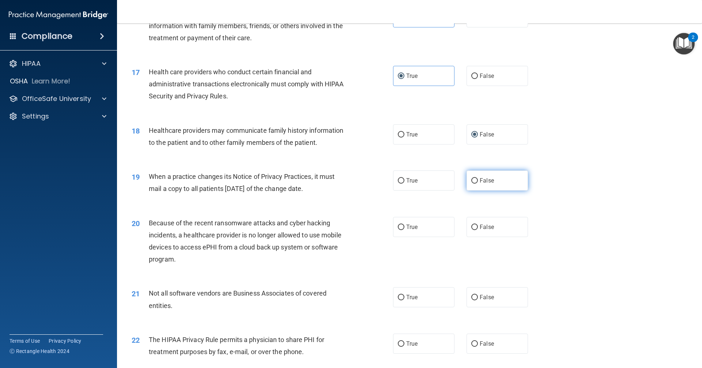
radio input "true"
click at [340, 224] on span "False" at bounding box center [487, 227] width 14 height 7
click at [340, 225] on input "False" at bounding box center [475, 227] width 7 height 5
radio input "true"
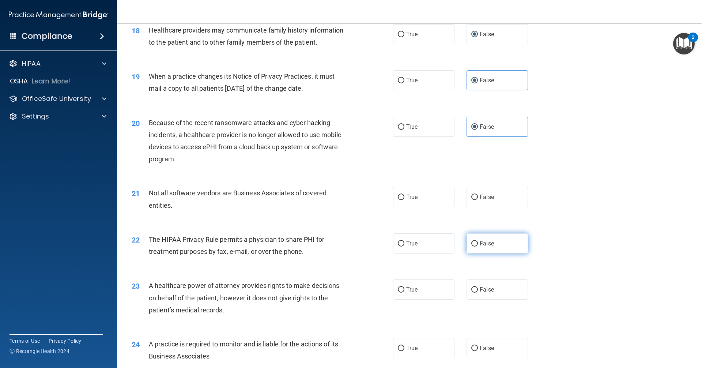
scroll to position [988, 0]
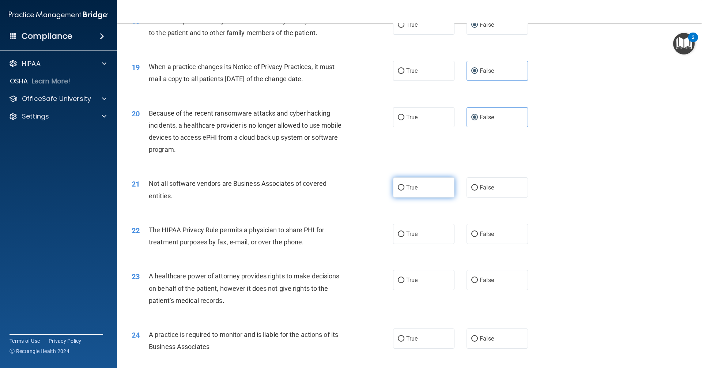
click at [340, 187] on label "True" at bounding box center [423, 187] width 61 height 20
click at [340, 187] on input "True" at bounding box center [401, 187] width 7 height 5
radio input "true"
click at [340, 237] on label "True" at bounding box center [423, 234] width 61 height 20
click at [340, 237] on input "True" at bounding box center [401, 234] width 7 height 5
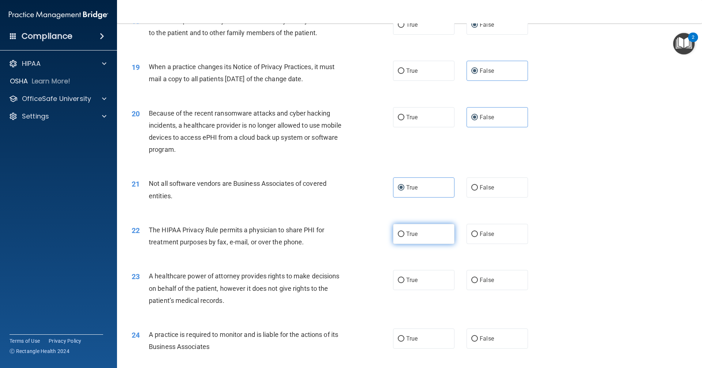
radio input "true"
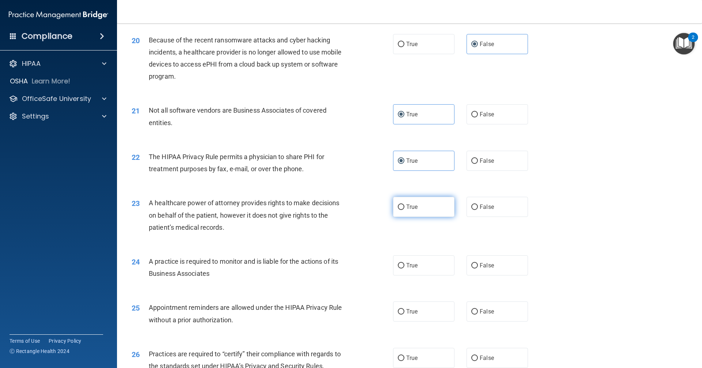
click at [340, 209] on label "True" at bounding box center [423, 207] width 61 height 20
click at [340, 209] on input "True" at bounding box center [401, 207] width 7 height 5
radio input "true"
click at [340, 201] on label "False" at bounding box center [497, 207] width 61 height 20
click at [340, 205] on input "False" at bounding box center [475, 207] width 7 height 5
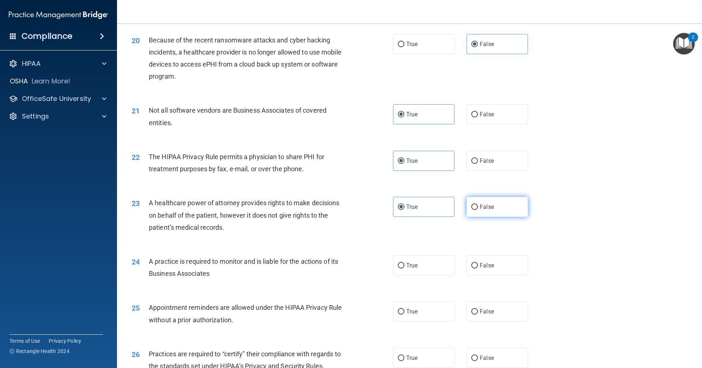
radio input "true"
radio input "false"
click at [340, 266] on span "False" at bounding box center [487, 265] width 14 height 7
click at [340, 266] on input "False" at bounding box center [475, 265] width 7 height 5
radio input "true"
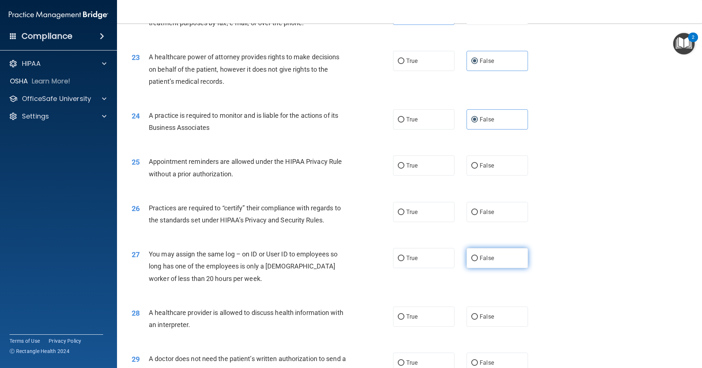
scroll to position [1207, 0]
click at [340, 170] on label "True" at bounding box center [423, 165] width 61 height 20
click at [340, 168] on input "True" at bounding box center [401, 165] width 7 height 5
radio input "true"
drag, startPoint x: 490, startPoint y: 215, endPoint x: 489, endPoint y: 255, distance: 40.3
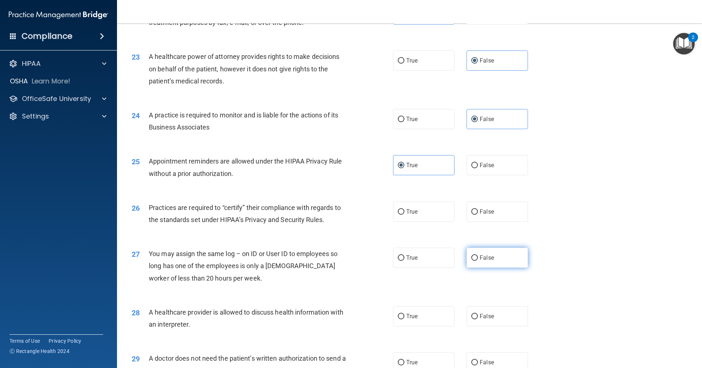
click at [340, 215] on label "False" at bounding box center [497, 212] width 61 height 20
click at [340, 215] on input "False" at bounding box center [475, 211] width 7 height 5
radio input "true"
click at [340, 260] on span "False" at bounding box center [487, 257] width 14 height 7
click at [340, 260] on input "False" at bounding box center [475, 257] width 7 height 5
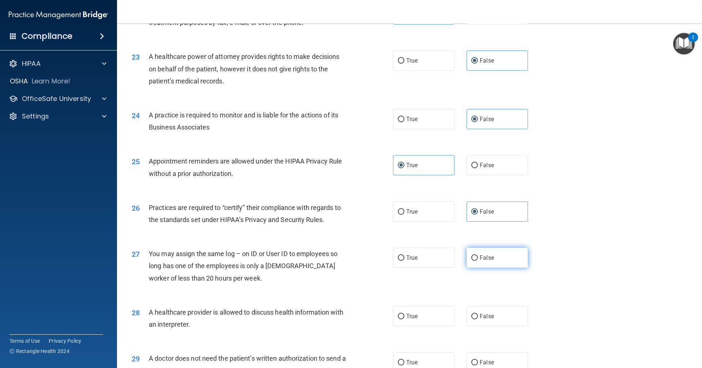
radio input "true"
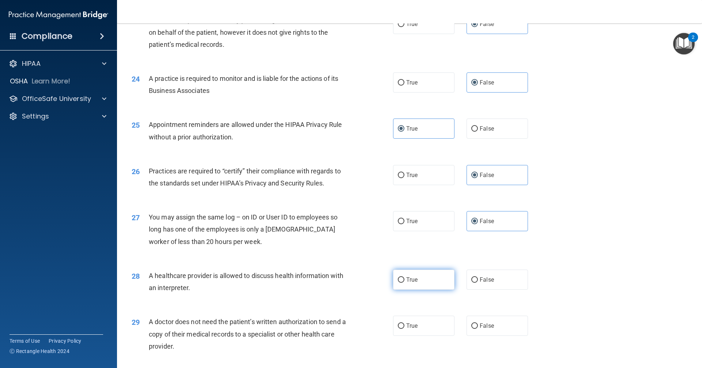
click at [340, 279] on label "True" at bounding box center [423, 280] width 61 height 20
click at [340, 279] on input "True" at bounding box center [401, 279] width 7 height 5
radio input "true"
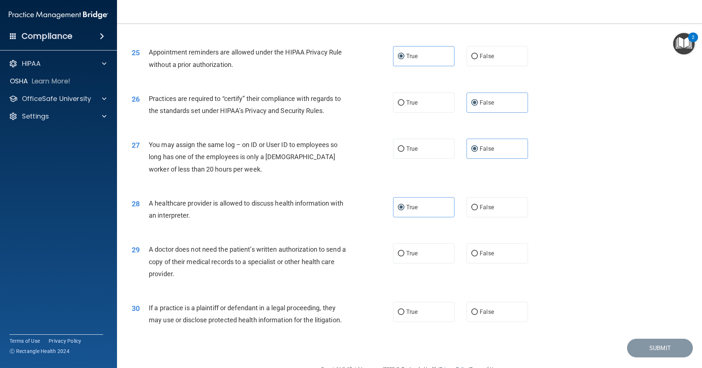
scroll to position [1317, 0]
click at [340, 260] on label "True" at bounding box center [423, 253] width 61 height 20
click at [340, 256] on input "True" at bounding box center [401, 252] width 7 height 5
radio input "true"
drag, startPoint x: 422, startPoint y: 311, endPoint x: 423, endPoint y: 306, distance: 5.2
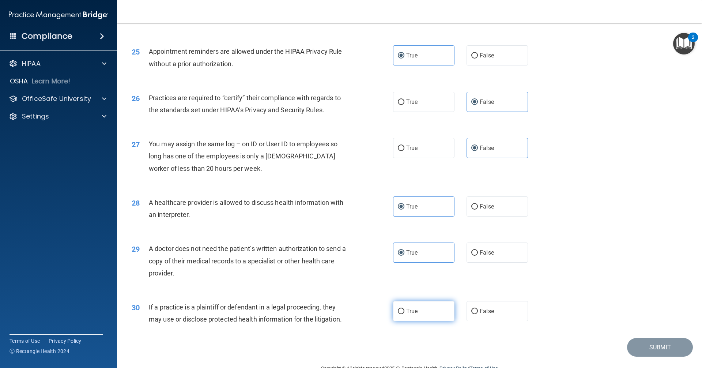
click at [340, 311] on label "True" at bounding box center [423, 311] width 61 height 20
click at [340, 311] on input "True" at bounding box center [401, 311] width 7 height 5
radio input "true"
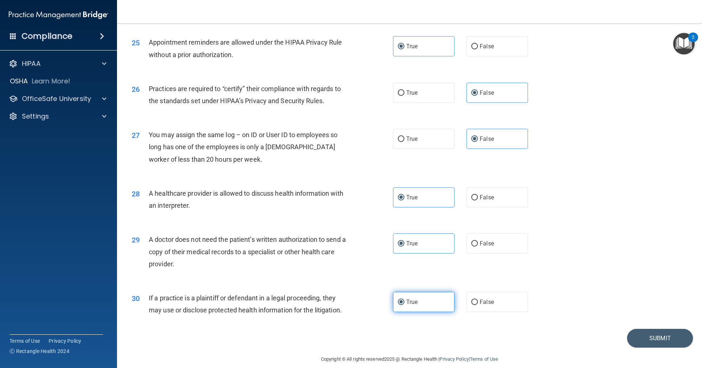
scroll to position [1335, 0]
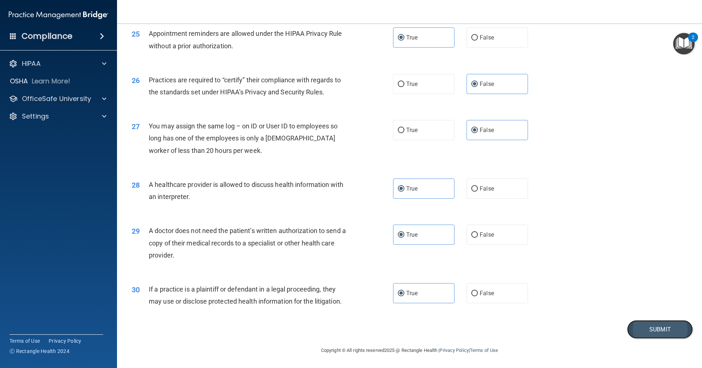
click at [340, 333] on button "Submit" at bounding box center [660, 329] width 66 height 19
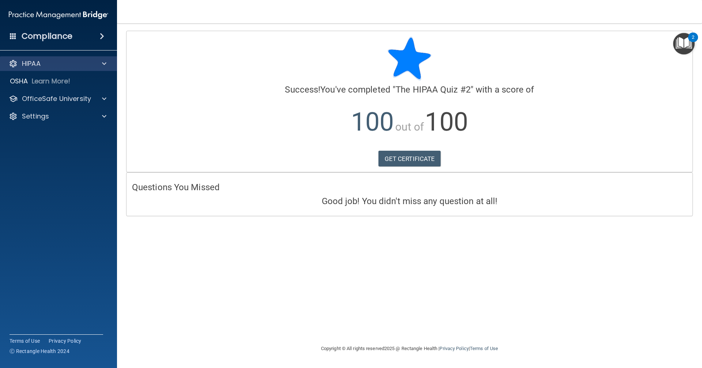
click at [75, 68] on div "HIPAA" at bounding box center [58, 63] width 117 height 15
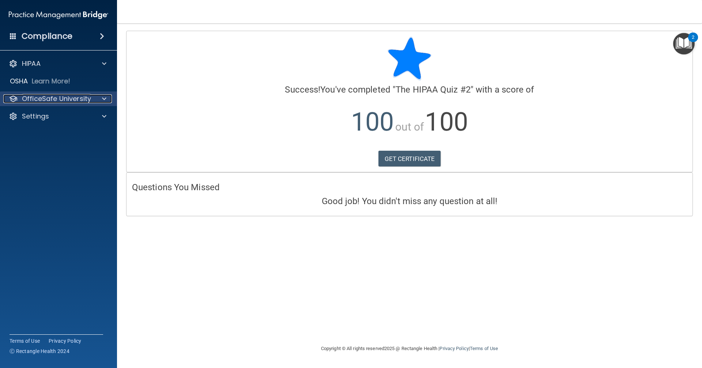
click at [104, 98] on span at bounding box center [104, 98] width 4 height 9
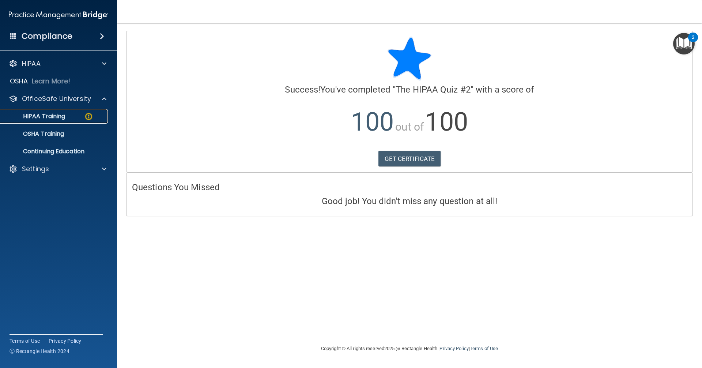
click at [95, 119] on div "HIPAA Training" at bounding box center [55, 116] width 100 height 7
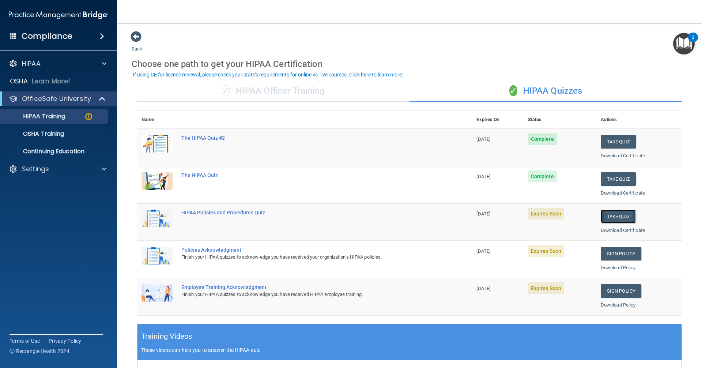
click at [340, 211] on button "Take Quiz" at bounding box center [618, 217] width 35 height 14
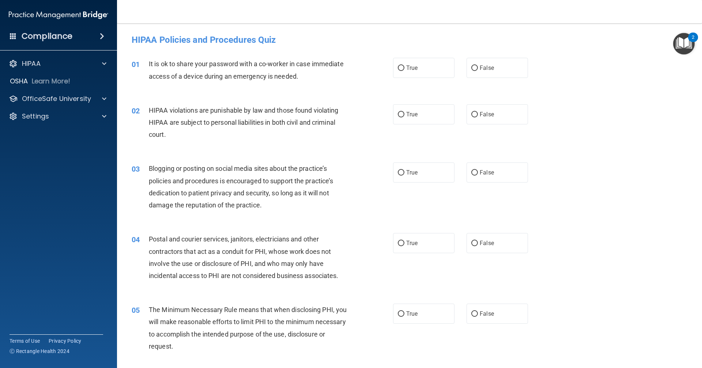
click at [340, 79] on div "01 It is ok to share your password with a co-worker in case immediate access of…" at bounding box center [409, 72] width 567 height 46
drag, startPoint x: 477, startPoint y: 74, endPoint x: 472, endPoint y: 78, distance: 6.5
click at [340, 75] on label "False" at bounding box center [497, 68] width 61 height 20
click at [340, 71] on input "False" at bounding box center [475, 67] width 7 height 5
radio input "true"
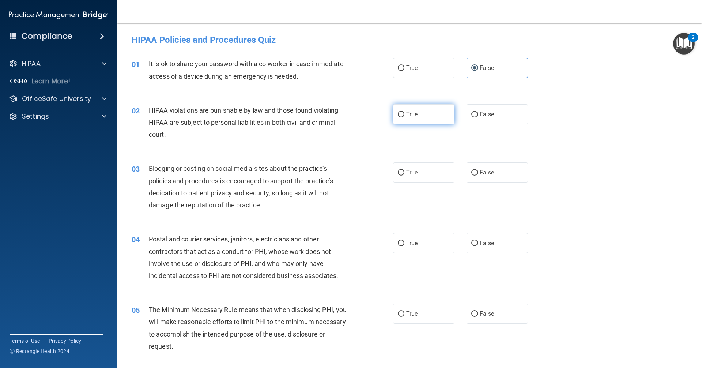
click at [340, 115] on label "True" at bounding box center [423, 114] width 61 height 20
click at [340, 115] on input "True" at bounding box center [401, 114] width 7 height 5
radio input "true"
drag, startPoint x: 486, startPoint y: 173, endPoint x: 450, endPoint y: 206, distance: 48.7
click at [340, 176] on span "False" at bounding box center [487, 172] width 14 height 7
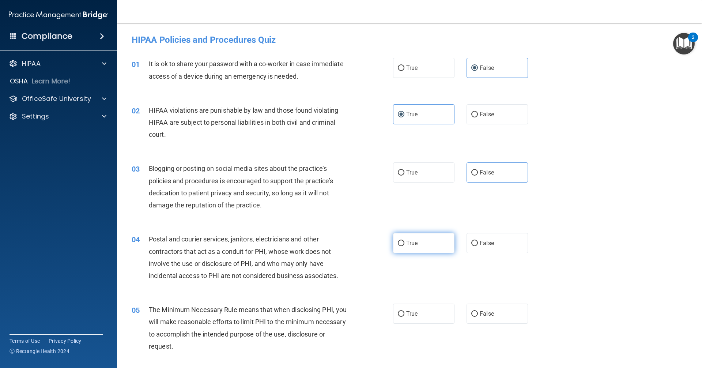
drag, startPoint x: 427, startPoint y: 243, endPoint x: 428, endPoint y: 239, distance: 4.5
click at [340, 243] on label "True" at bounding box center [423, 243] width 61 height 20
click at [340, 243] on input "True" at bounding box center [401, 243] width 7 height 5
radio input "true"
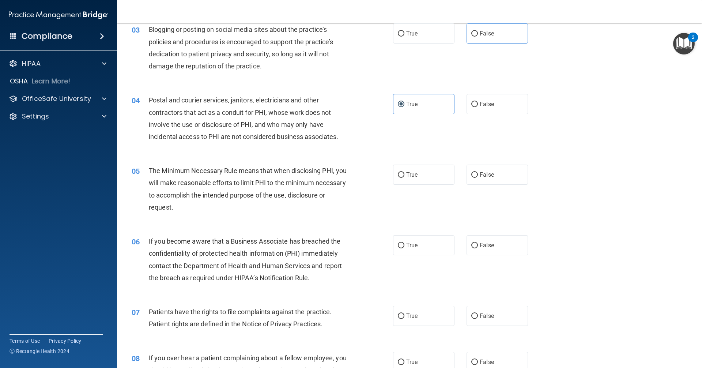
scroll to position [146, 0]
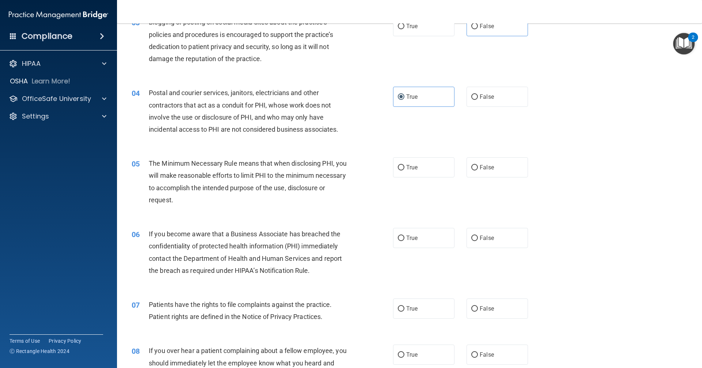
drag, startPoint x: 428, startPoint y: 163, endPoint x: 456, endPoint y: 224, distance: 67.6
click at [340, 164] on label "True" at bounding box center [423, 167] width 61 height 20
click at [340, 165] on input "True" at bounding box center [401, 167] width 7 height 5
radio input "true"
click at [340, 241] on span "False" at bounding box center [487, 238] width 14 height 7
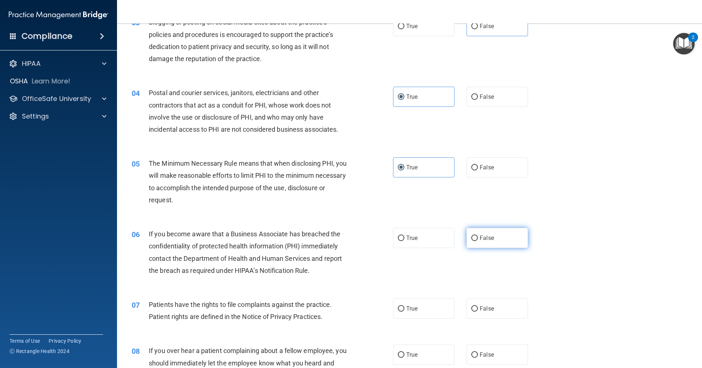
click at [340, 241] on input "False" at bounding box center [475, 238] width 7 height 5
radio input "true"
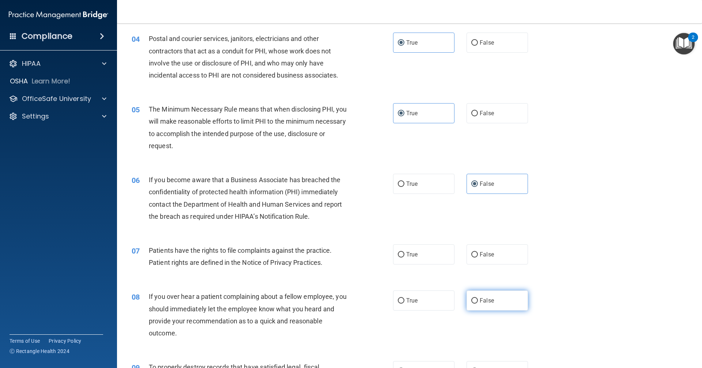
scroll to position [256, 0]
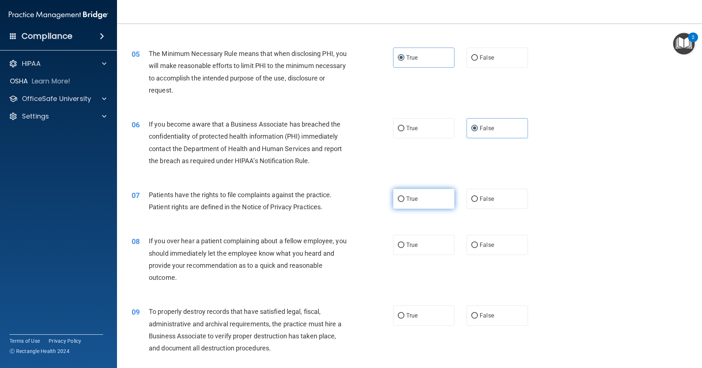
click at [340, 202] on label "True" at bounding box center [423, 199] width 61 height 20
click at [340, 202] on input "True" at bounding box center [401, 198] width 7 height 5
radio input "true"
click at [340, 245] on span "False" at bounding box center [487, 244] width 14 height 7
click at [340, 245] on input "False" at bounding box center [475, 245] width 7 height 5
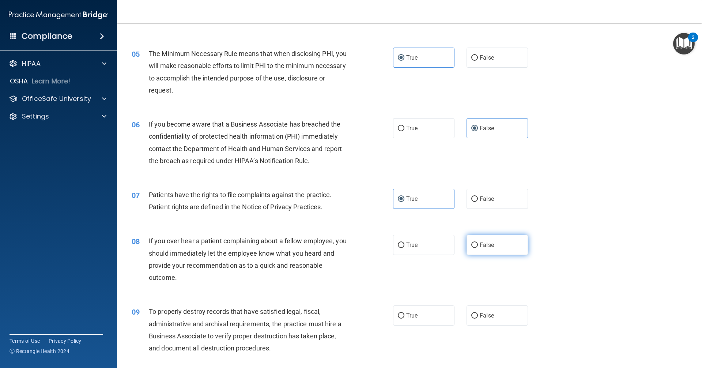
radio input "true"
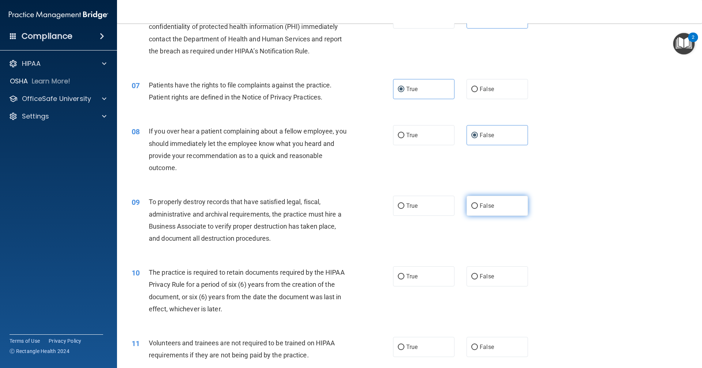
click at [340, 208] on label "False" at bounding box center [497, 206] width 61 height 20
click at [340, 208] on input "False" at bounding box center [475, 205] width 7 height 5
radio input "true"
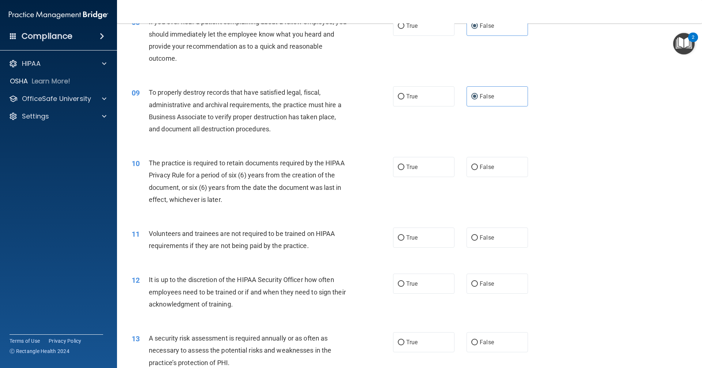
scroll to position [476, 0]
click at [340, 173] on label "True" at bounding box center [423, 167] width 61 height 20
click at [340, 170] on input "True" at bounding box center [401, 166] width 7 height 5
radio input "true"
drag, startPoint x: 487, startPoint y: 238, endPoint x: 494, endPoint y: 266, distance: 28.8
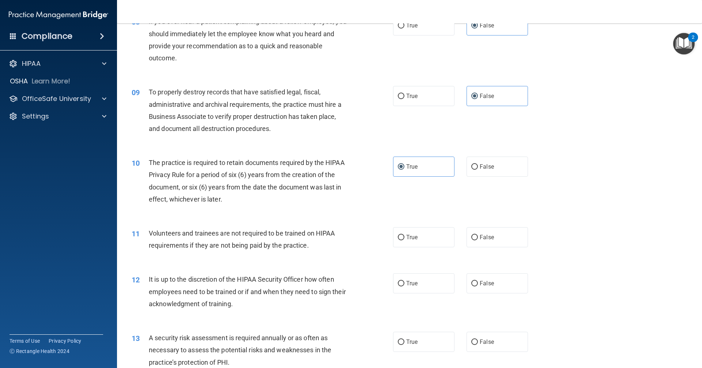
click at [340, 239] on span "False" at bounding box center [487, 237] width 14 height 7
click at [340, 239] on input "False" at bounding box center [475, 237] width 7 height 5
radio input "true"
click at [340, 278] on label "False" at bounding box center [497, 283] width 61 height 20
click at [340, 281] on input "False" at bounding box center [475, 283] width 7 height 5
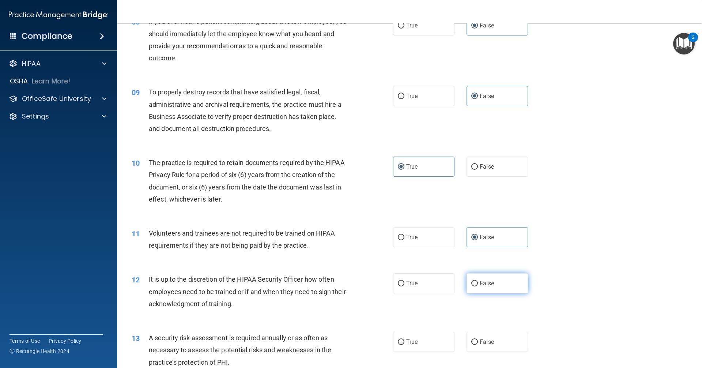
radio input "true"
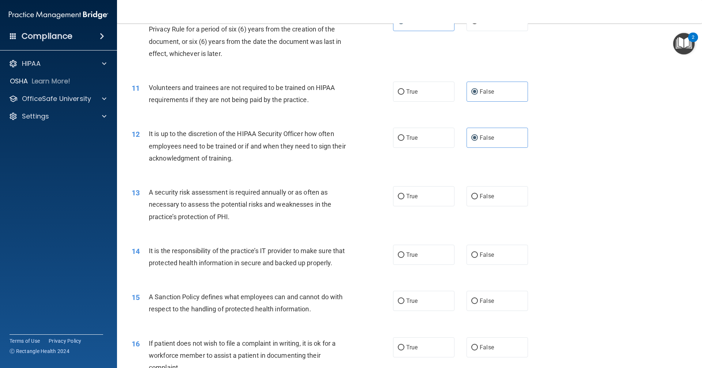
scroll to position [622, 0]
click at [340, 198] on label "True" at bounding box center [423, 195] width 61 height 20
click at [340, 198] on input "True" at bounding box center [401, 195] width 7 height 5
radio input "true"
click at [340, 257] on label "False" at bounding box center [497, 254] width 61 height 20
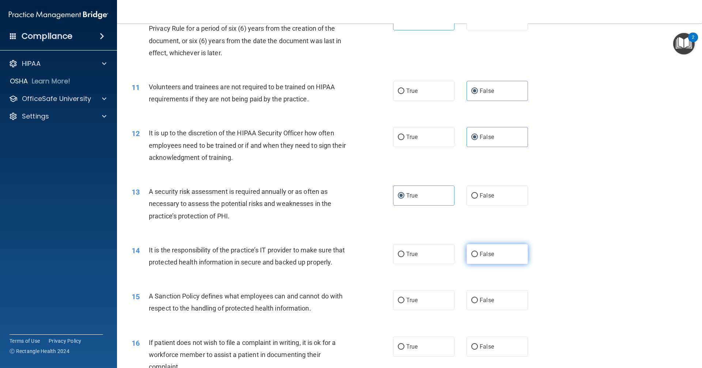
click at [340, 257] on input "False" at bounding box center [475, 254] width 7 height 5
radio input "true"
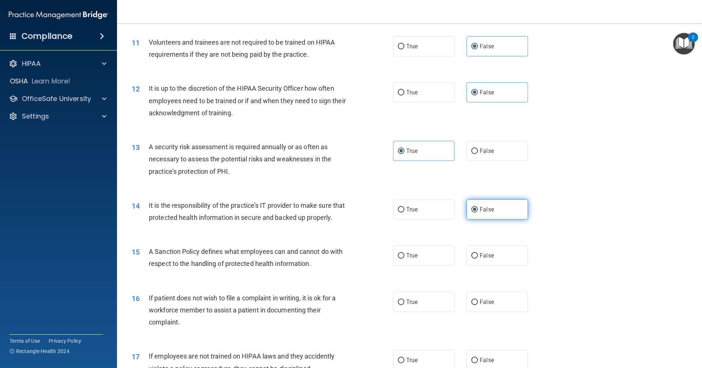
scroll to position [732, 0]
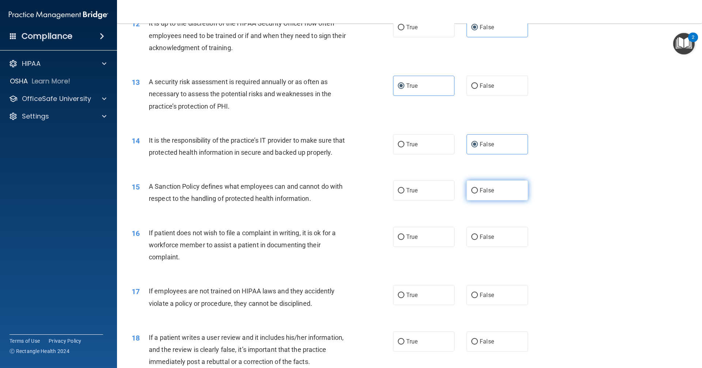
click at [340, 194] on input "False" at bounding box center [475, 190] width 7 height 5
radio input "true"
drag, startPoint x: 422, startPoint y: 241, endPoint x: 424, endPoint y: 261, distance: 20.2
click at [340, 242] on label "True" at bounding box center [423, 237] width 61 height 20
click at [340, 240] on input "True" at bounding box center [401, 237] width 7 height 5
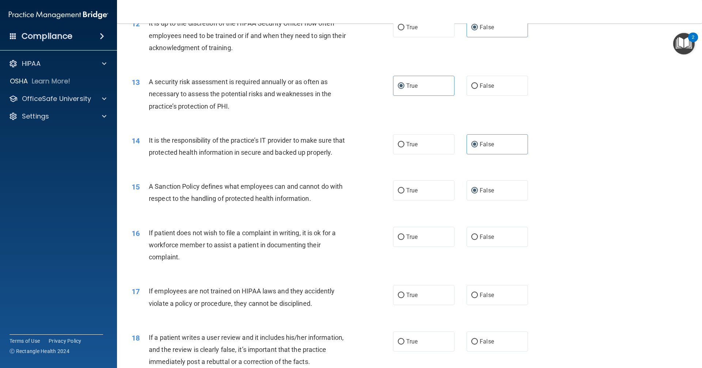
radio input "true"
click at [340, 298] on input "False" at bounding box center [475, 295] width 7 height 5
radio input "true"
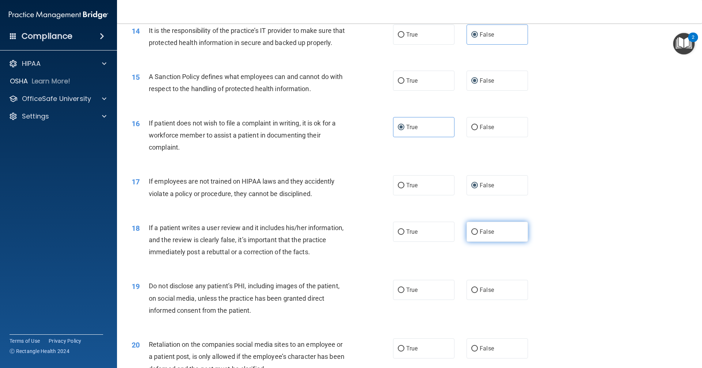
click at [340, 238] on label "False" at bounding box center [497, 232] width 61 height 20
click at [340, 235] on input "False" at bounding box center [475, 231] width 7 height 5
radio input "true"
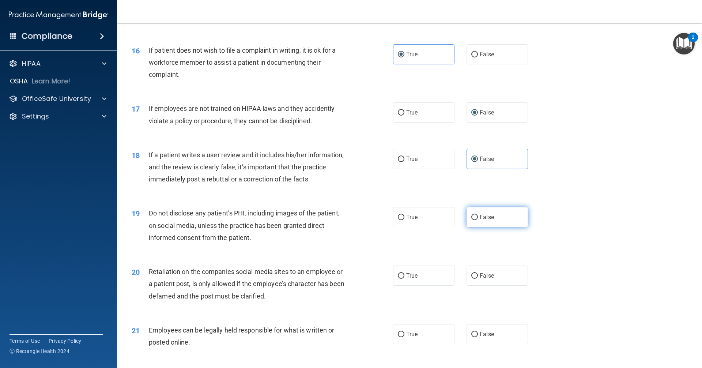
scroll to position [915, 0]
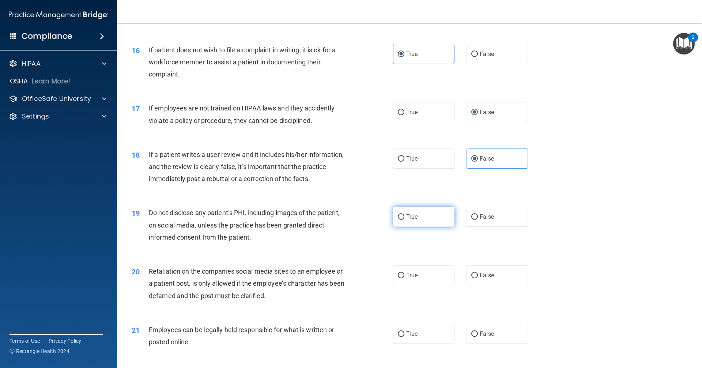
click at [340, 227] on label "True" at bounding box center [423, 217] width 61 height 20
click at [340, 220] on input "True" at bounding box center [401, 216] width 7 height 5
radio input "true"
click at [340, 278] on input "False" at bounding box center [475, 275] width 7 height 5
radio input "true"
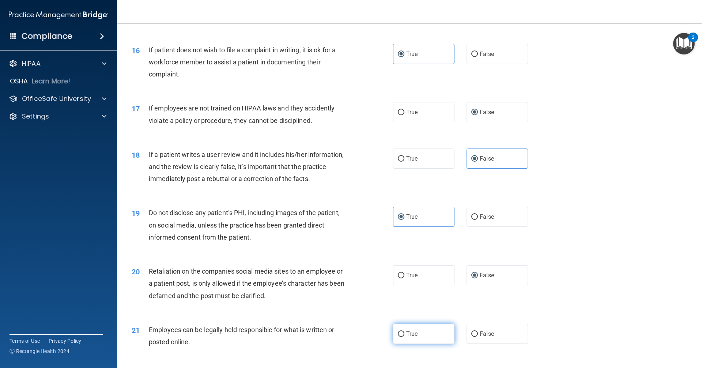
click at [340, 344] on label "True" at bounding box center [423, 334] width 61 height 20
click at [340, 337] on input "True" at bounding box center [401, 333] width 7 height 5
radio input "true"
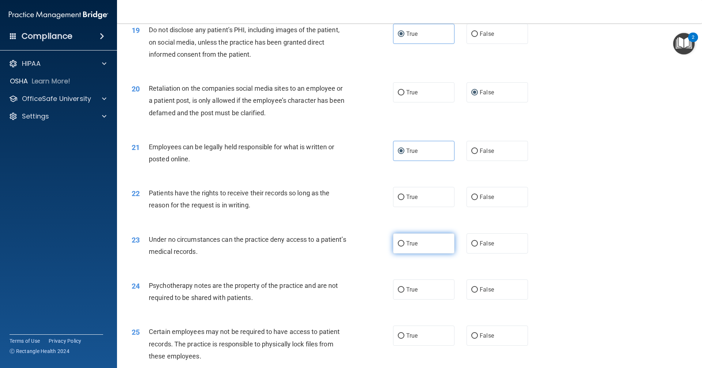
scroll to position [1134, 0]
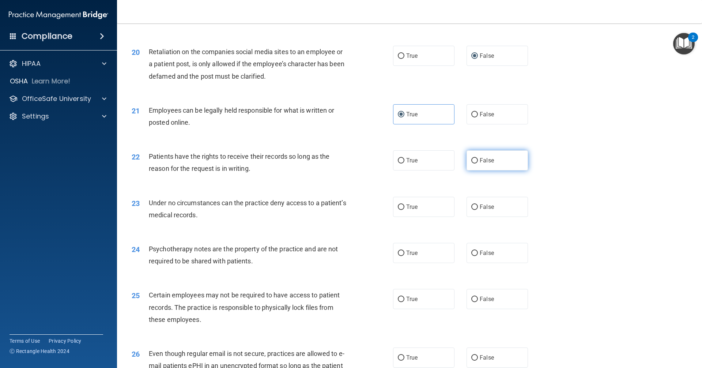
click at [340, 164] on span "False" at bounding box center [487, 160] width 14 height 7
click at [340, 164] on input "False" at bounding box center [475, 160] width 7 height 5
radio input "true"
click at [340, 210] on span "False" at bounding box center [487, 206] width 14 height 7
click at [340, 210] on input "False" at bounding box center [475, 207] width 7 height 5
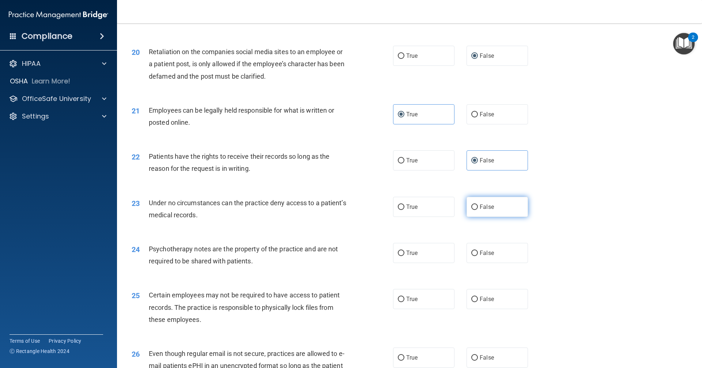
radio input "true"
click at [340, 263] on label "True" at bounding box center [423, 253] width 61 height 20
click at [340, 256] on input "True" at bounding box center [401, 253] width 7 height 5
radio input "true"
drag, startPoint x: 424, startPoint y: 315, endPoint x: 425, endPoint y: 309, distance: 5.9
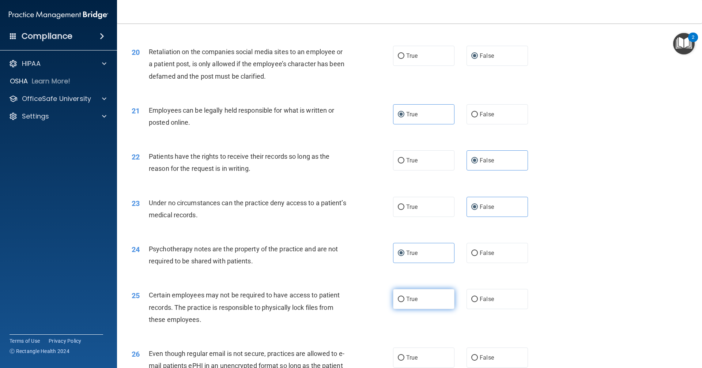
click at [340, 309] on label "True" at bounding box center [423, 299] width 61 height 20
click at [340, 302] on input "True" at bounding box center [401, 299] width 7 height 5
radio input "true"
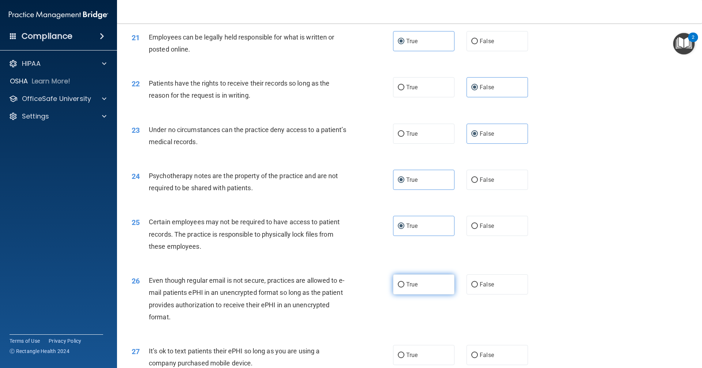
click at [340, 295] on label "True" at bounding box center [423, 284] width 61 height 20
click at [340, 288] on input "True" at bounding box center [401, 284] width 7 height 5
radio input "true"
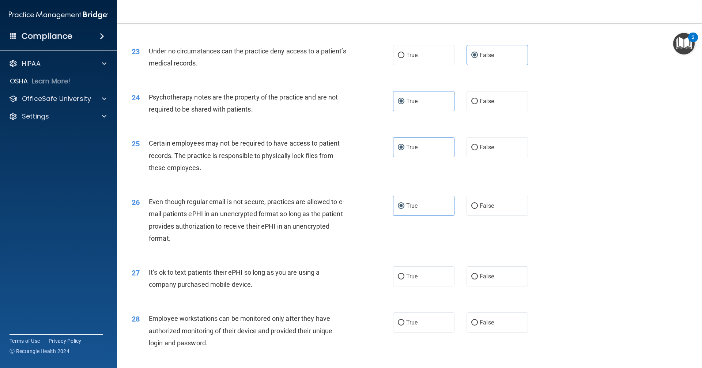
scroll to position [1317, 0]
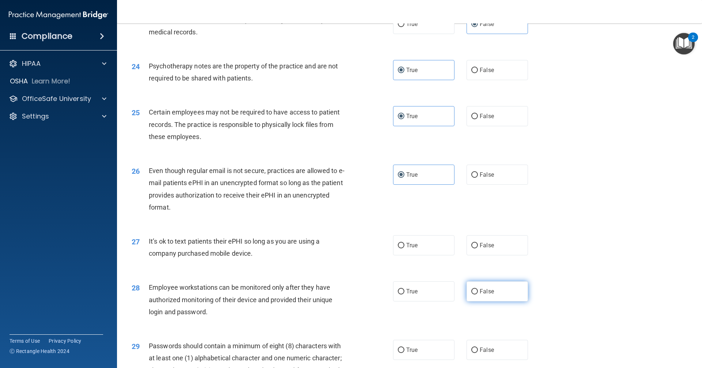
drag, startPoint x: 490, startPoint y: 259, endPoint x: 492, endPoint y: 295, distance: 35.6
click at [340, 255] on label "False" at bounding box center [497, 245] width 61 height 20
click at [340, 301] on label "False" at bounding box center [497, 291] width 61 height 20
click at [340, 295] on input "False" at bounding box center [475, 291] width 7 height 5
radio input "true"
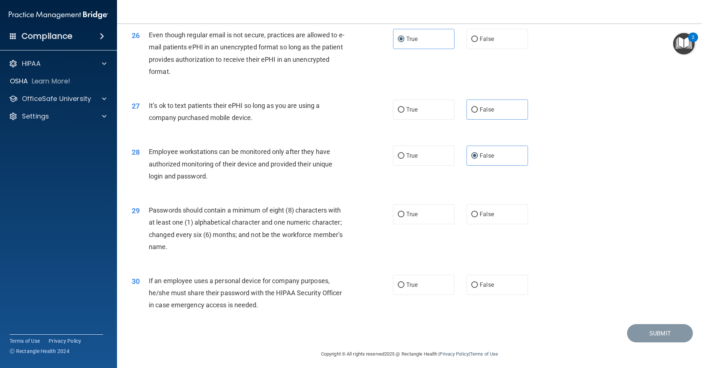
scroll to position [1463, 0]
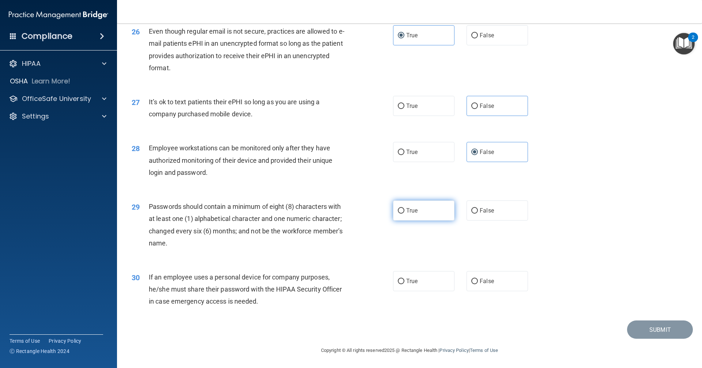
drag, startPoint x: 427, startPoint y: 218, endPoint x: 430, endPoint y: 263, distance: 45.1
click at [340, 218] on label "True" at bounding box center [423, 210] width 61 height 20
click at [340, 214] on input "True" at bounding box center [401, 210] width 7 height 5
radio input "true"
click at [340, 289] on label "True" at bounding box center [423, 281] width 61 height 20
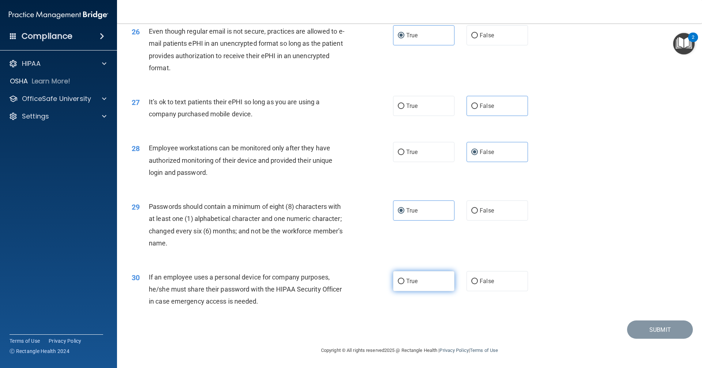
click at [340, 284] on input "True" at bounding box center [401, 281] width 7 height 5
radio input "true"
click at [340, 290] on label "False" at bounding box center [497, 281] width 61 height 20
click at [340, 284] on input "False" at bounding box center [475, 281] width 7 height 5
radio input "true"
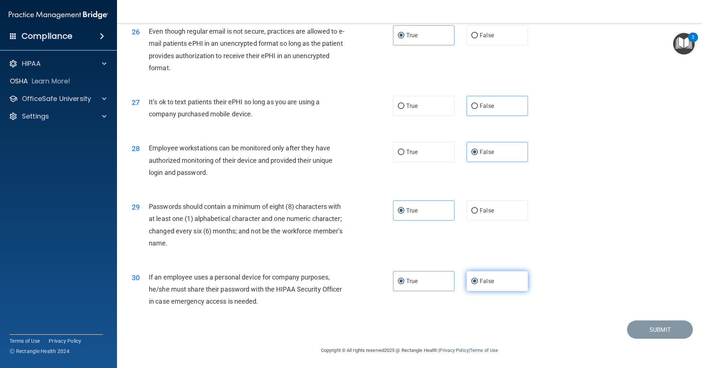
radio input "false"
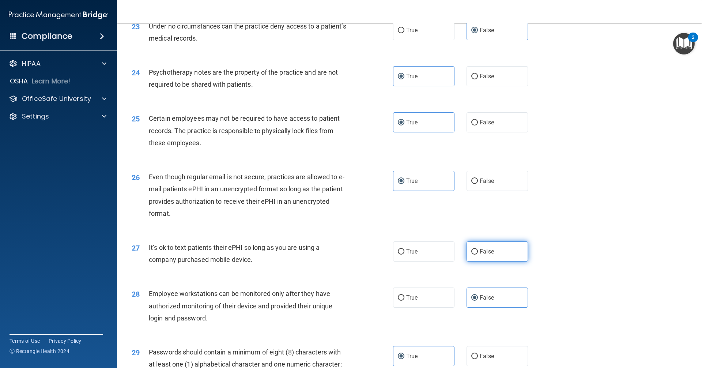
scroll to position [1317, 0]
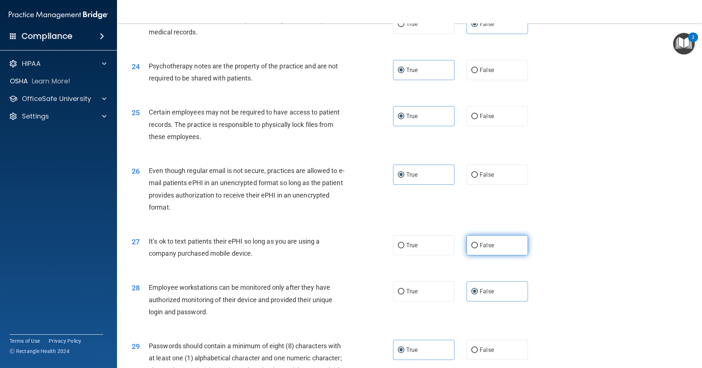
click at [340, 249] on span "False" at bounding box center [487, 245] width 14 height 7
click at [340, 248] on input "False" at bounding box center [475, 245] width 7 height 5
radio input "true"
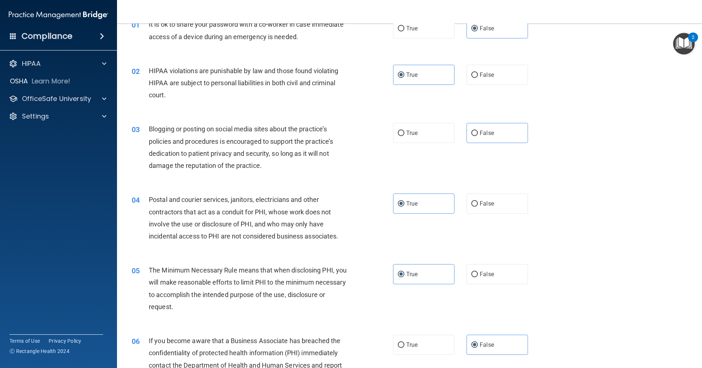
scroll to position [37, 0]
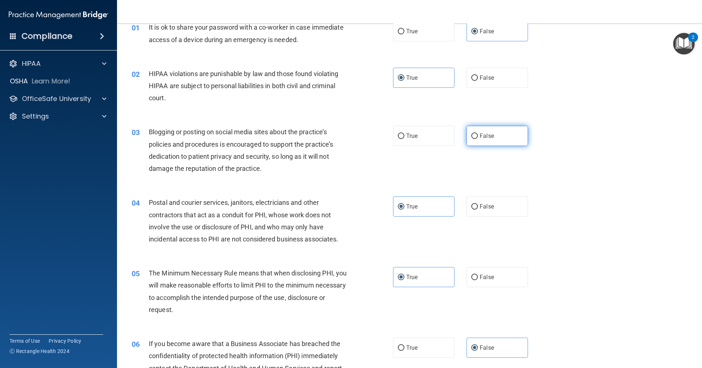
click at [340, 134] on label "False" at bounding box center [497, 136] width 61 height 20
click at [340, 134] on input "False" at bounding box center [475, 136] width 7 height 5
radio input "true"
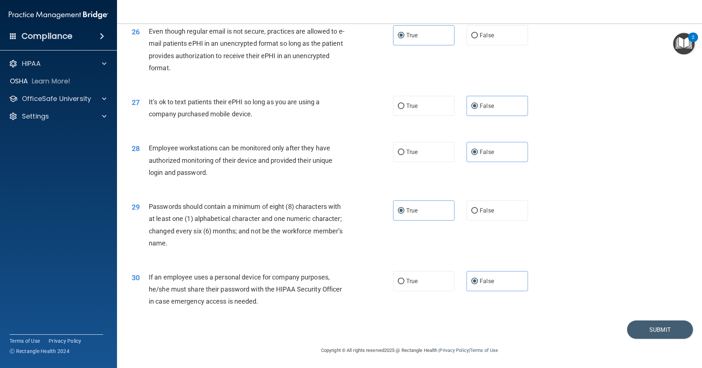
scroll to position [1469, 0]
click at [340, 327] on button "Submit" at bounding box center [660, 329] width 66 height 19
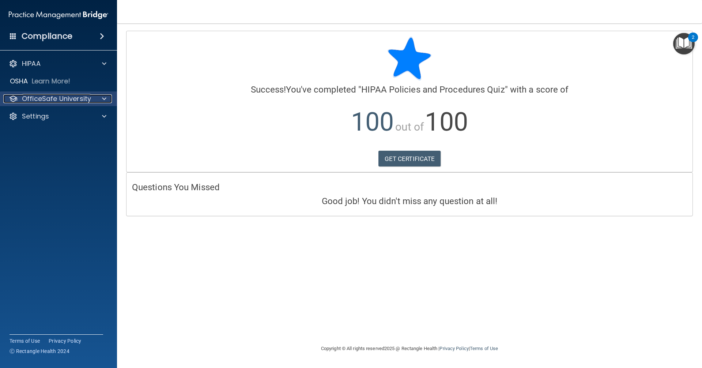
click at [68, 99] on p "OfficeSafe University" at bounding box center [56, 98] width 69 height 9
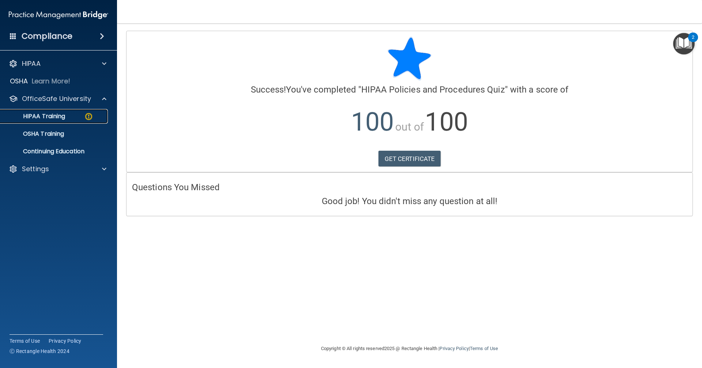
click at [63, 116] on p "HIPAA Training" at bounding box center [35, 116] width 60 height 7
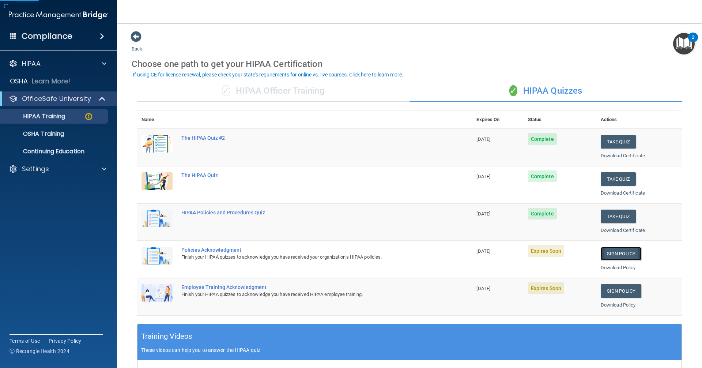
click at [340, 255] on link "Sign Policy" at bounding box center [621, 254] width 41 height 14
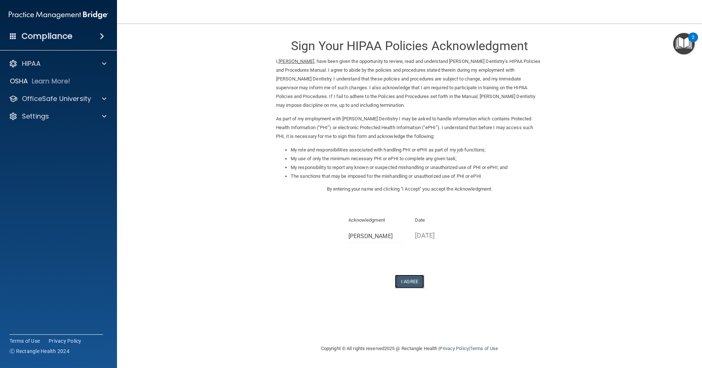
click at [416, 282] on button "I Agree" at bounding box center [409, 282] width 29 height 14
click at [410, 282] on button "I Agree" at bounding box center [409, 282] width 29 height 14
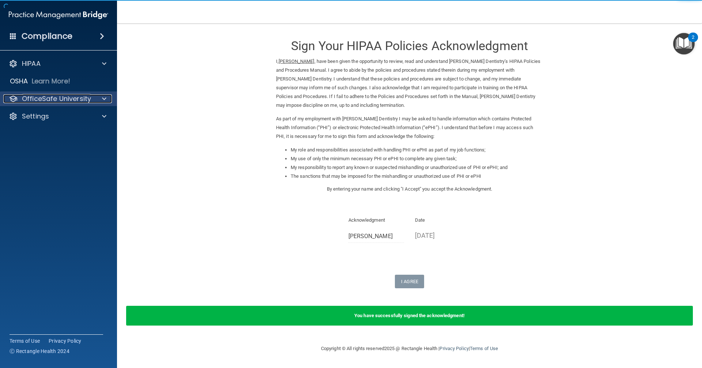
click at [91, 96] on div "OfficeSafe University" at bounding box center [48, 98] width 91 height 9
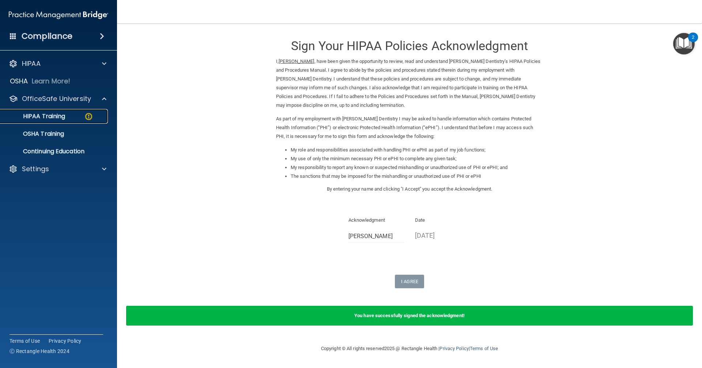
click at [75, 118] on div "HIPAA Training" at bounding box center [55, 116] width 100 height 7
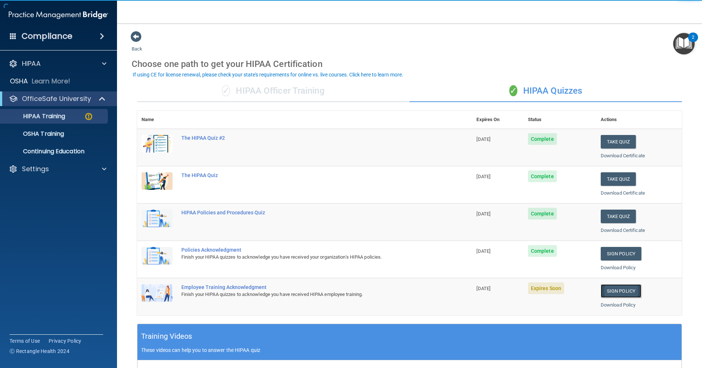
click at [617, 292] on link "Sign Policy" at bounding box center [621, 291] width 41 height 14
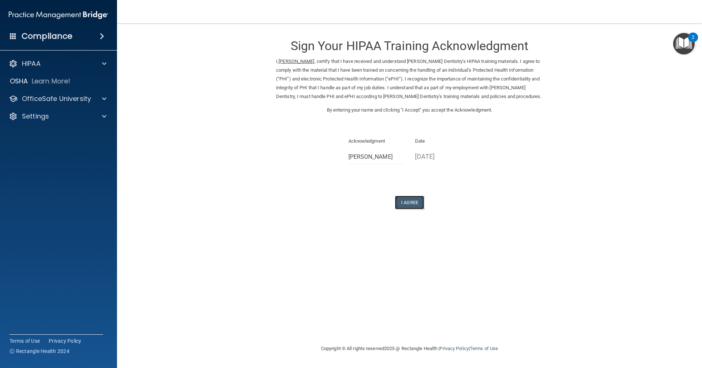
drag, startPoint x: 402, startPoint y: 198, endPoint x: 403, endPoint y: 202, distance: 4.8
click at [403, 201] on button "I Agree" at bounding box center [409, 203] width 29 height 14
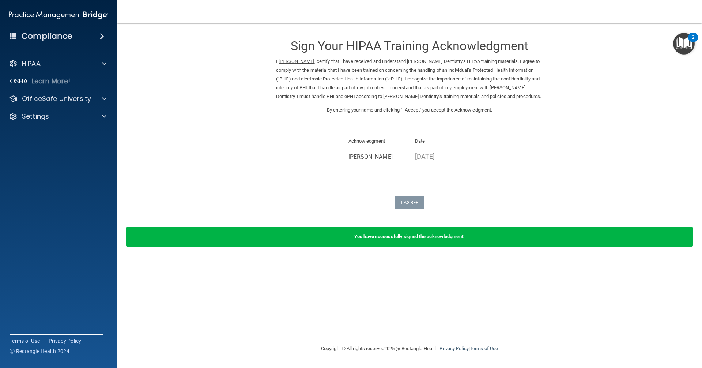
click at [52, 25] on div "Compliance" at bounding box center [58, 22] width 102 height 44
click at [43, 43] on div "Compliance" at bounding box center [58, 36] width 117 height 16
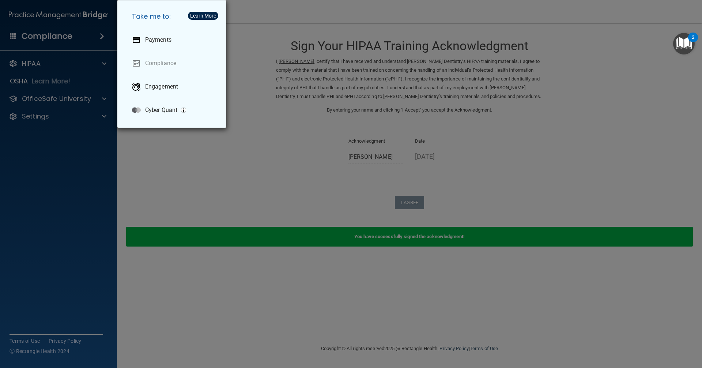
click at [94, 199] on div "Take me to: Payments Compliance Engagement Cyber Quant" at bounding box center [351, 184] width 702 height 368
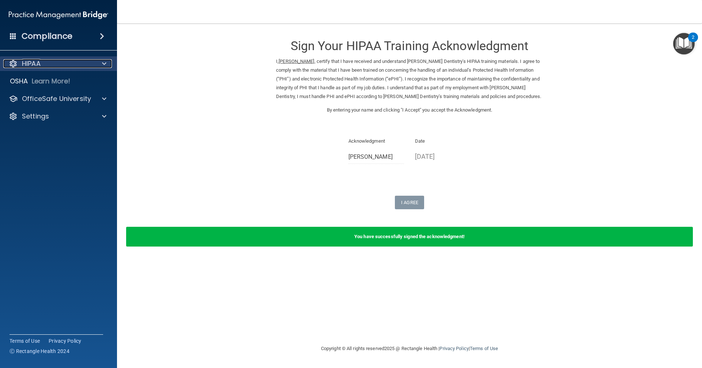
click at [51, 64] on div "HIPAA" at bounding box center [48, 63] width 91 height 9
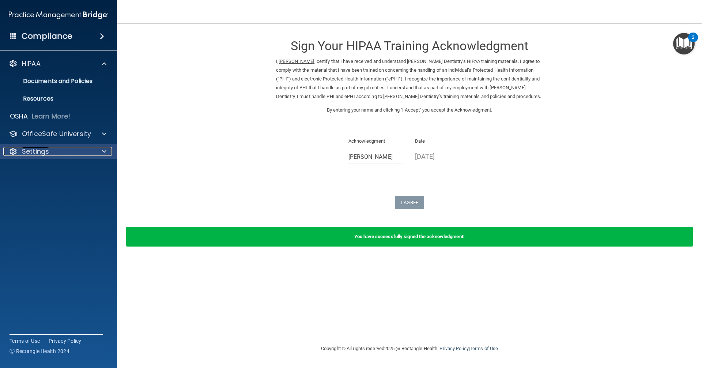
click at [68, 149] on div "Settings" at bounding box center [48, 151] width 91 height 9
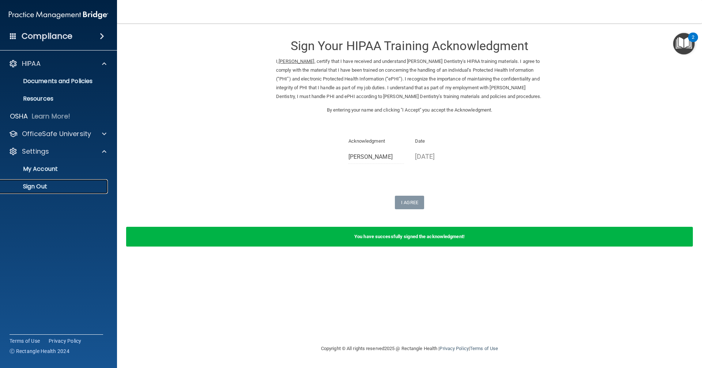
click at [34, 183] on p "Sign Out" at bounding box center [55, 186] width 100 height 7
